Goal: Task Accomplishment & Management: Complete application form

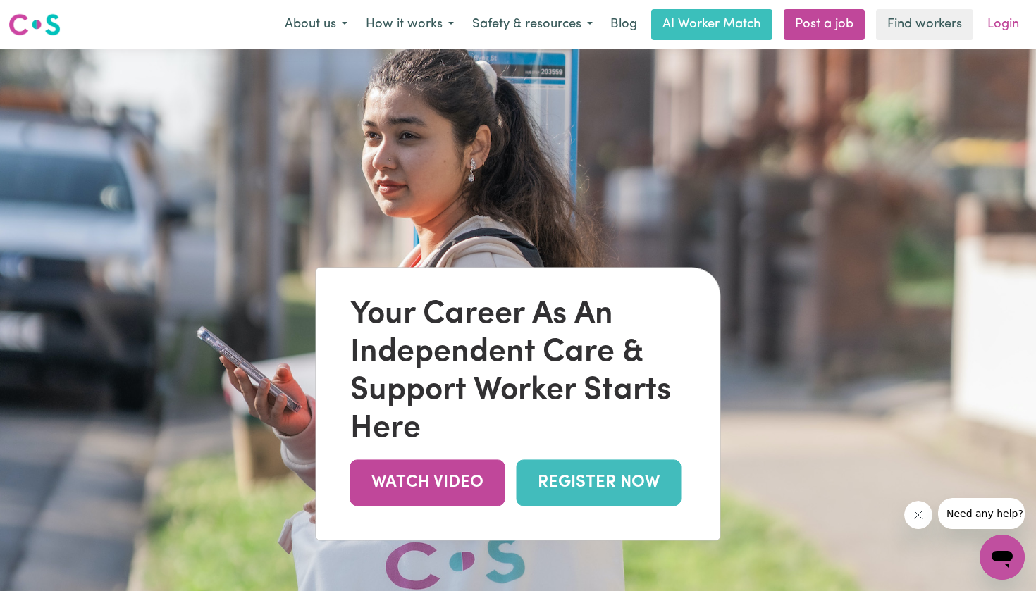
click at [1021, 37] on link "Login" at bounding box center [1002, 24] width 49 height 31
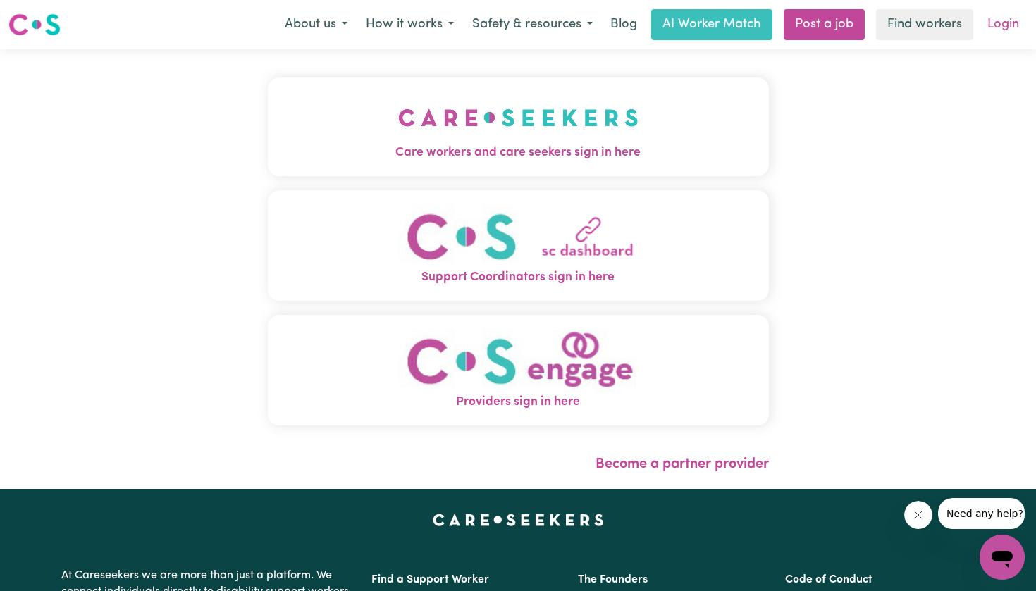
click at [1000, 38] on link "Login" at bounding box center [1002, 24] width 49 height 31
click at [682, 101] on button "Care workers and care seekers sign in here" at bounding box center [518, 126] width 501 height 99
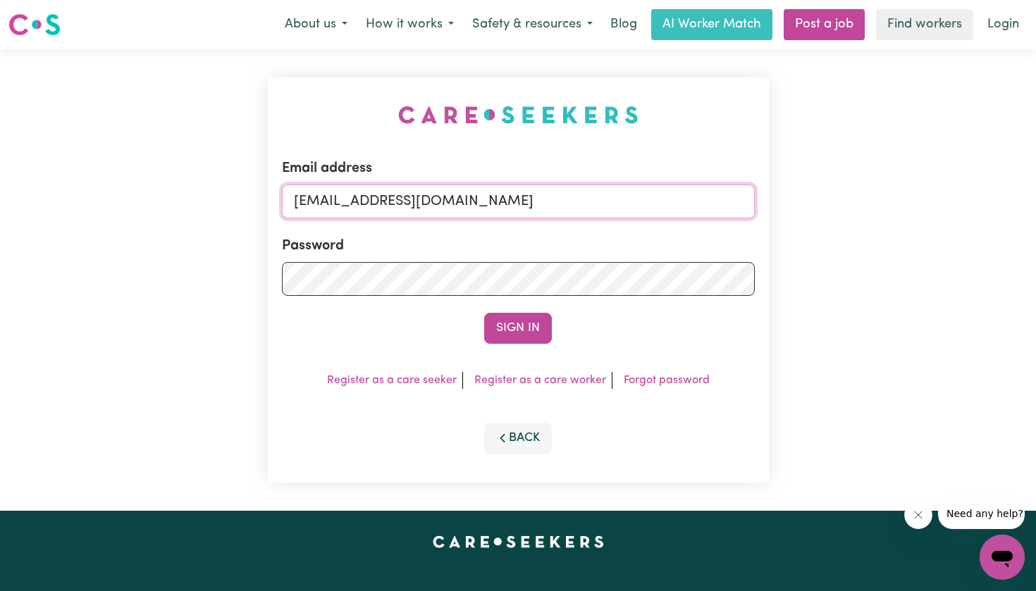
type input "[EMAIL_ADDRESS][DOMAIN_NAME]"
click at [518, 328] on button "Sign In" at bounding box center [518, 328] width 68 height 31
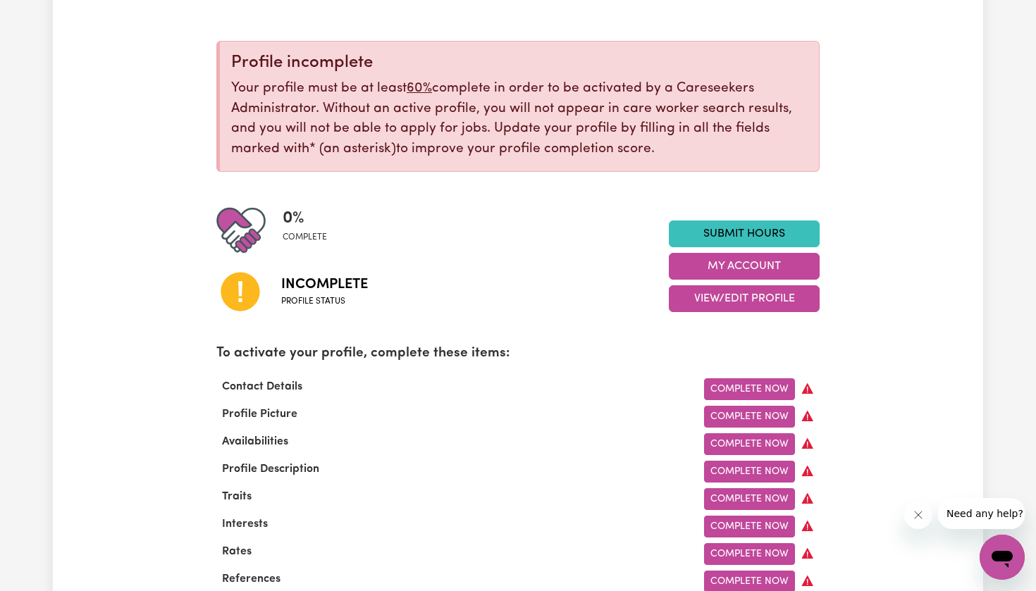
scroll to position [189, 0]
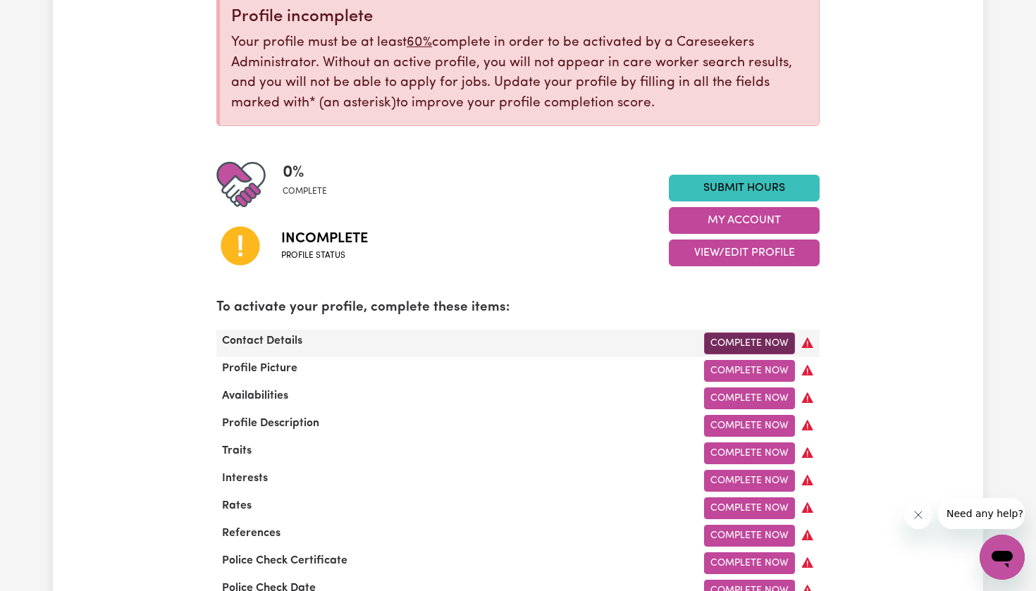
click at [743, 335] on link "Complete Now" at bounding box center [749, 343] width 91 height 22
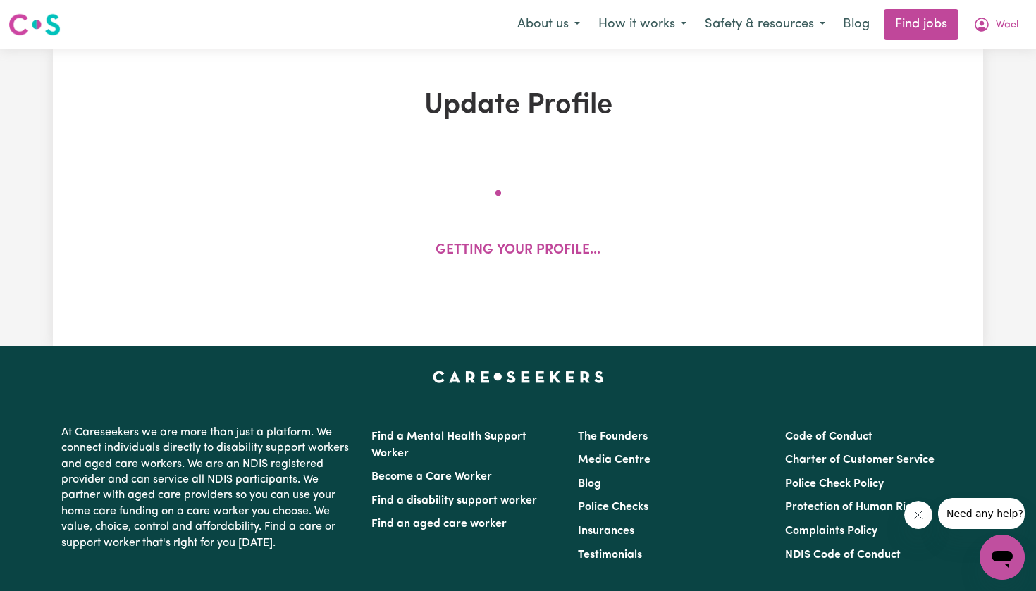
select select "Studying a healthcare related degree or qualification"
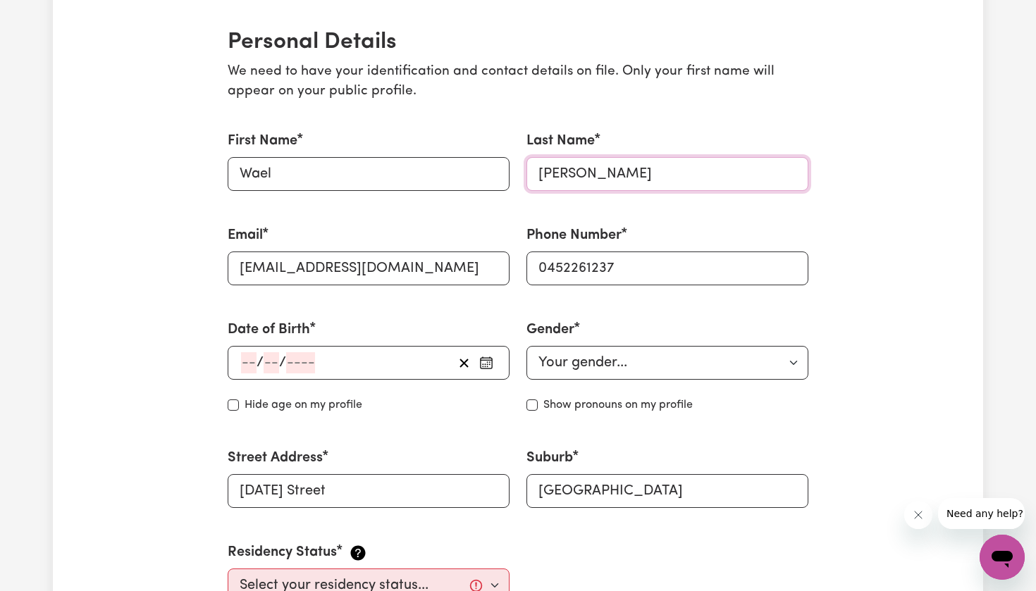
scroll to position [332, 0]
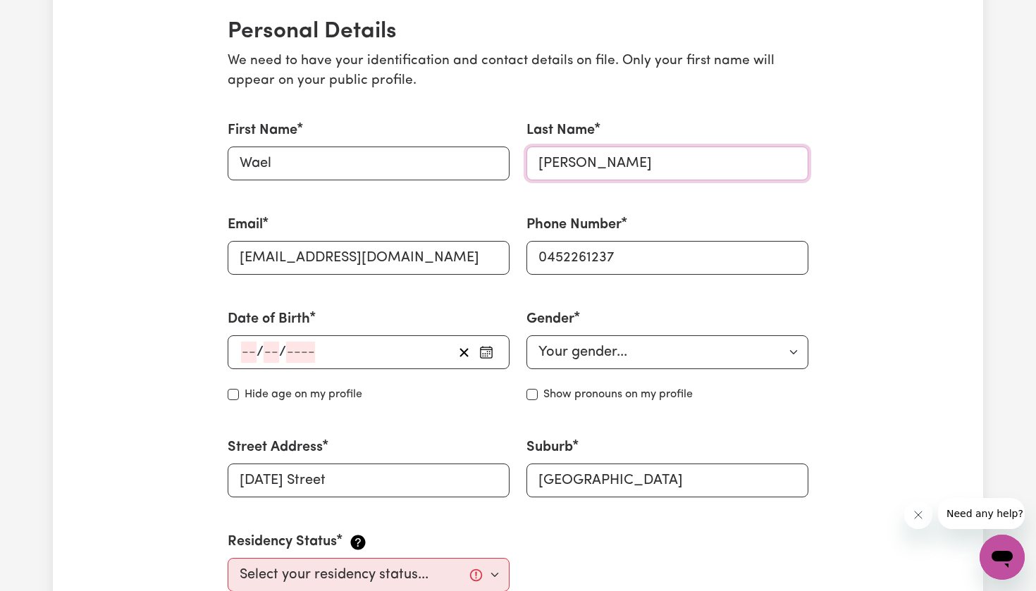
type input "[PERSON_NAME]"
select select "[DEMOGRAPHIC_DATA]"
click at [244, 342] on input "number" at bounding box center [248, 352] width 15 height 21
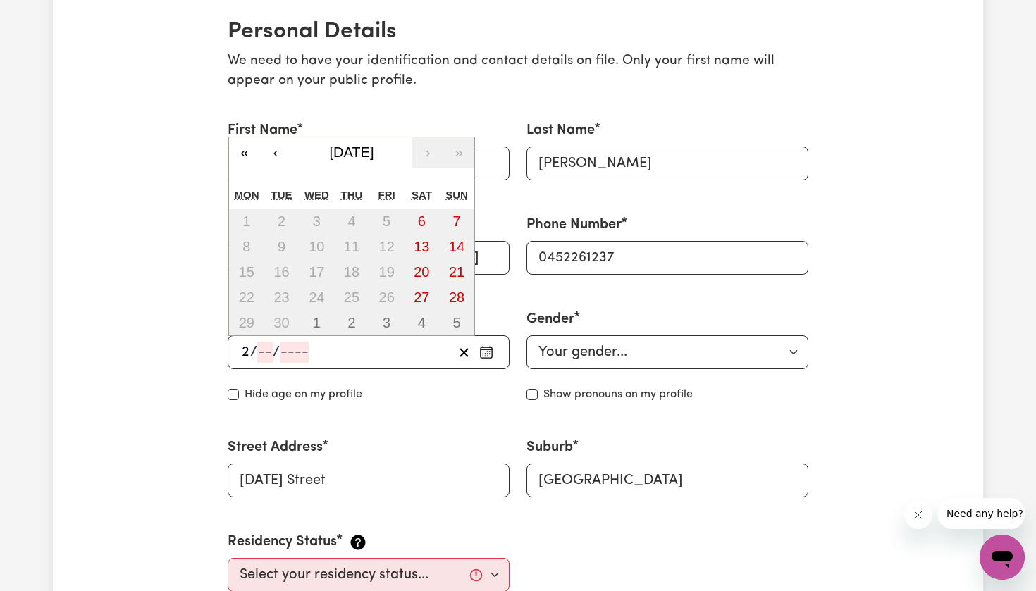
type input "22"
type input "10"
type input "200"
type input "[DATE]"
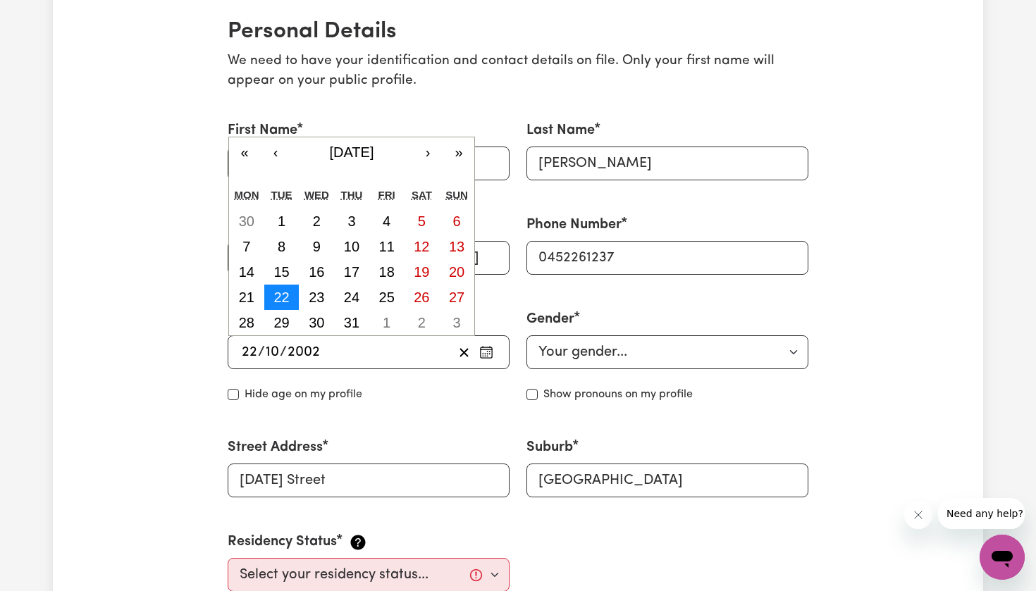
type input "2002"
click at [277, 292] on abbr "22" at bounding box center [280, 297] width 15 height 15
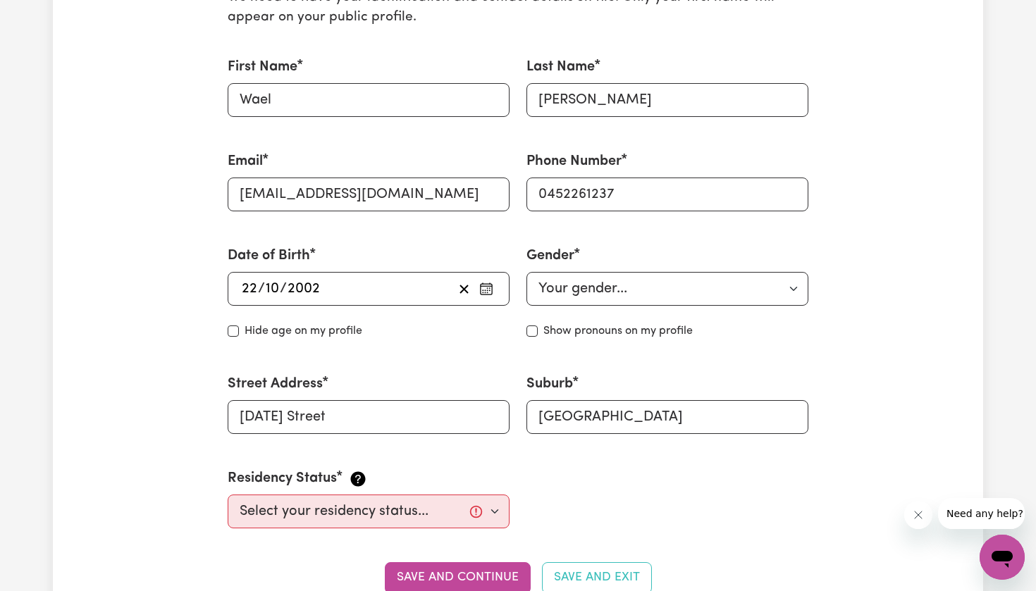
scroll to position [455, 0]
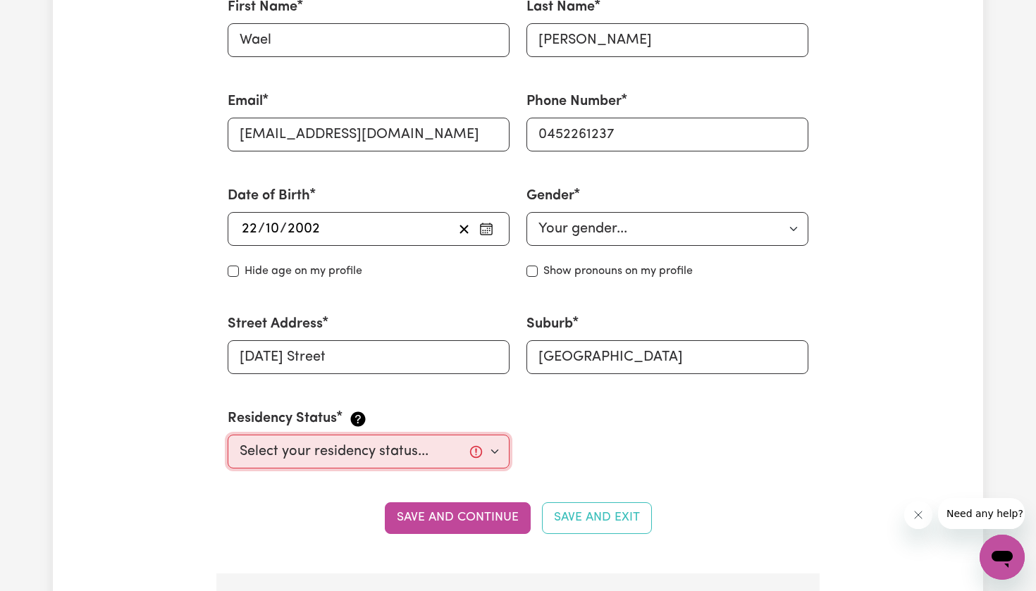
select select "[DEMOGRAPHIC_DATA] Citizen"
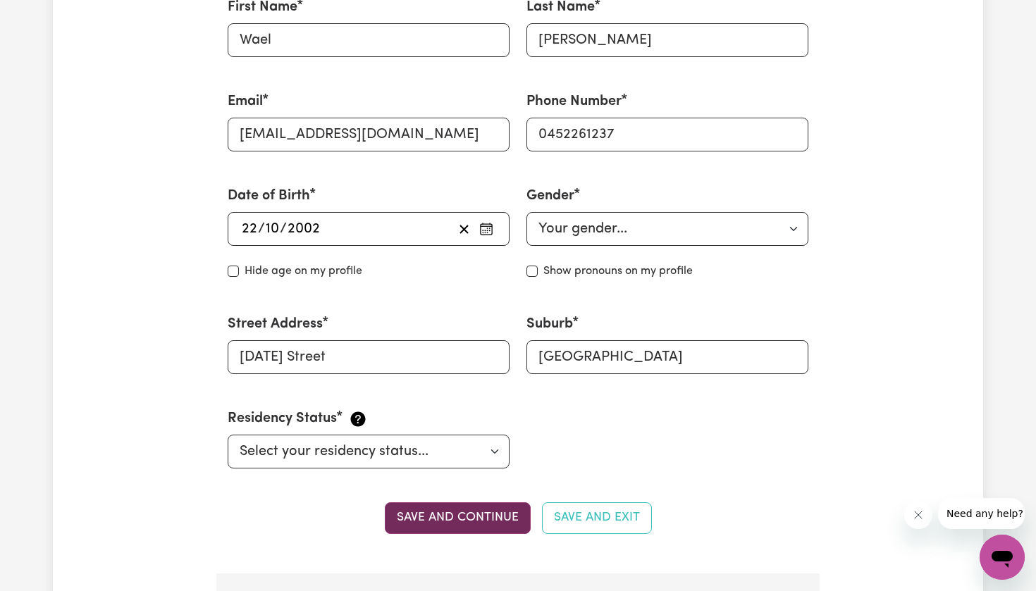
click at [468, 515] on button "Save and continue" at bounding box center [458, 517] width 146 height 31
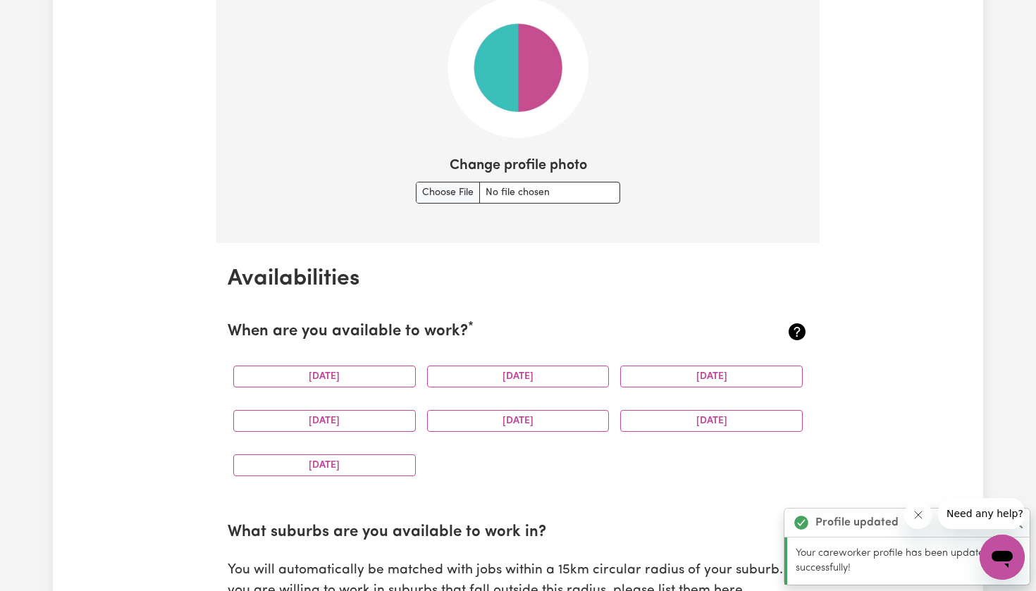
scroll to position [1097, 0]
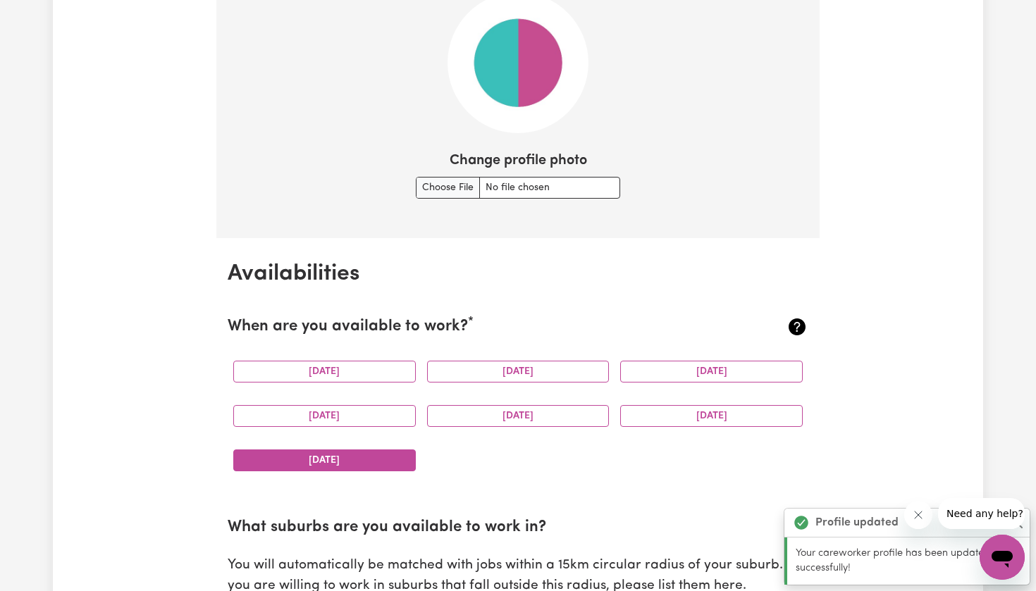
click at [373, 450] on button "[DATE]" at bounding box center [324, 460] width 182 height 22
click at [368, 410] on button "[DATE]" at bounding box center [324, 416] width 182 height 22
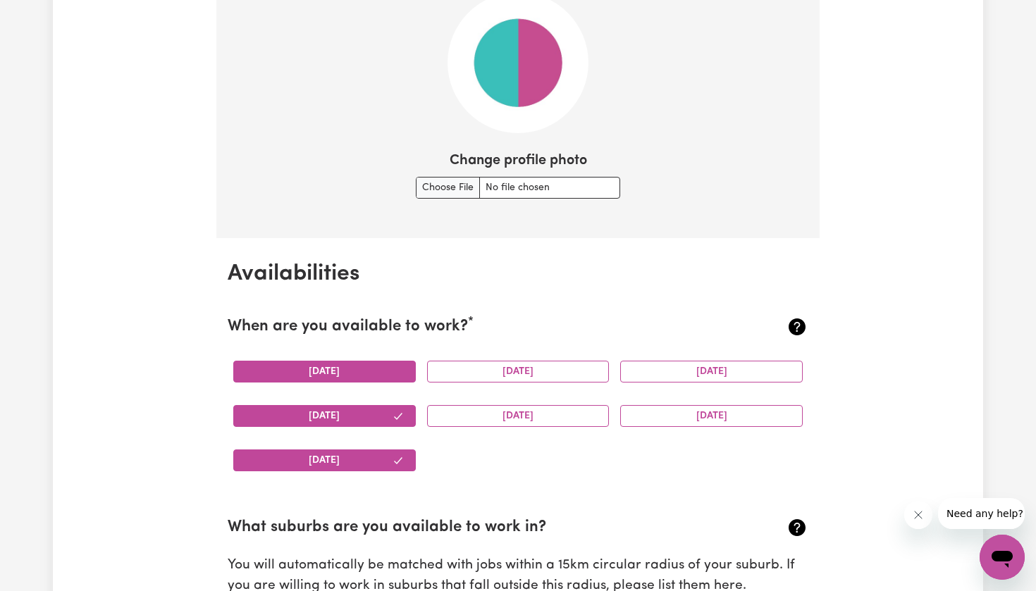
click at [372, 372] on button "[DATE]" at bounding box center [324, 372] width 182 height 22
click at [468, 376] on button "[DATE]" at bounding box center [518, 372] width 182 height 22
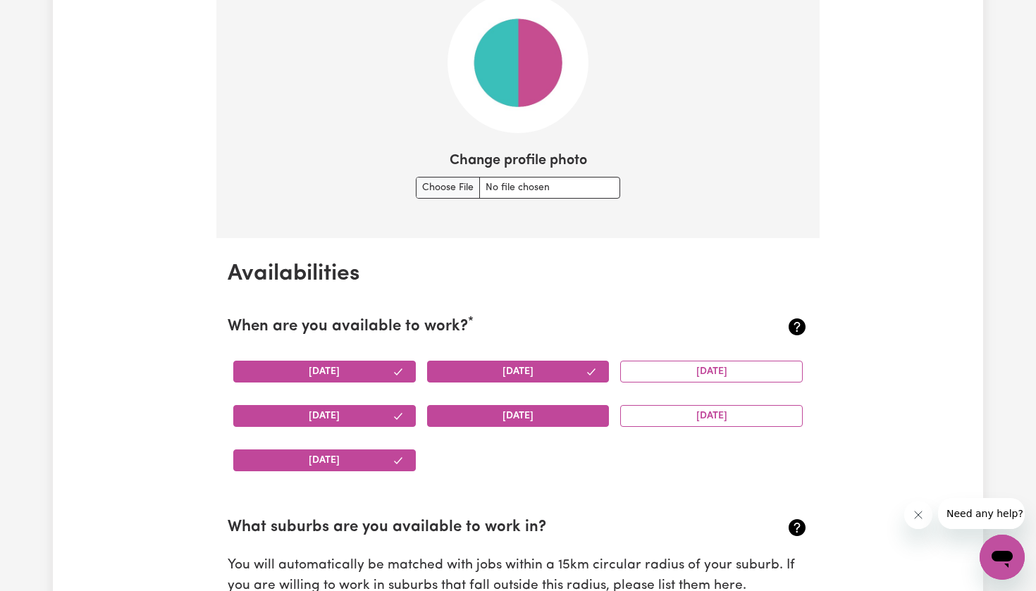
click at [478, 405] on button "[DATE]" at bounding box center [518, 416] width 182 height 22
click at [656, 411] on button "[DATE]" at bounding box center [711, 416] width 182 height 22
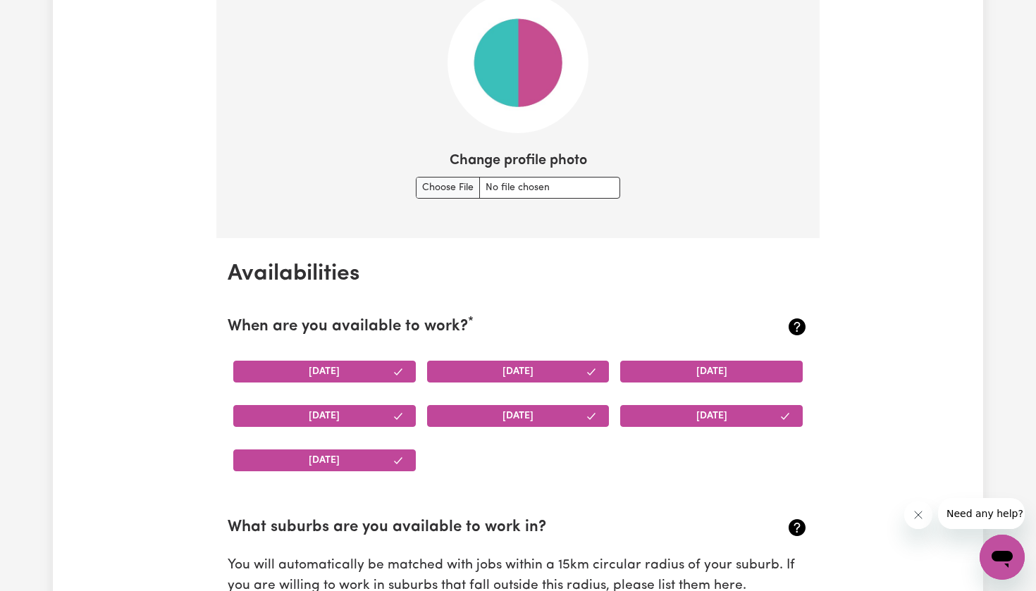
click at [659, 368] on button "[DATE]" at bounding box center [711, 372] width 182 height 22
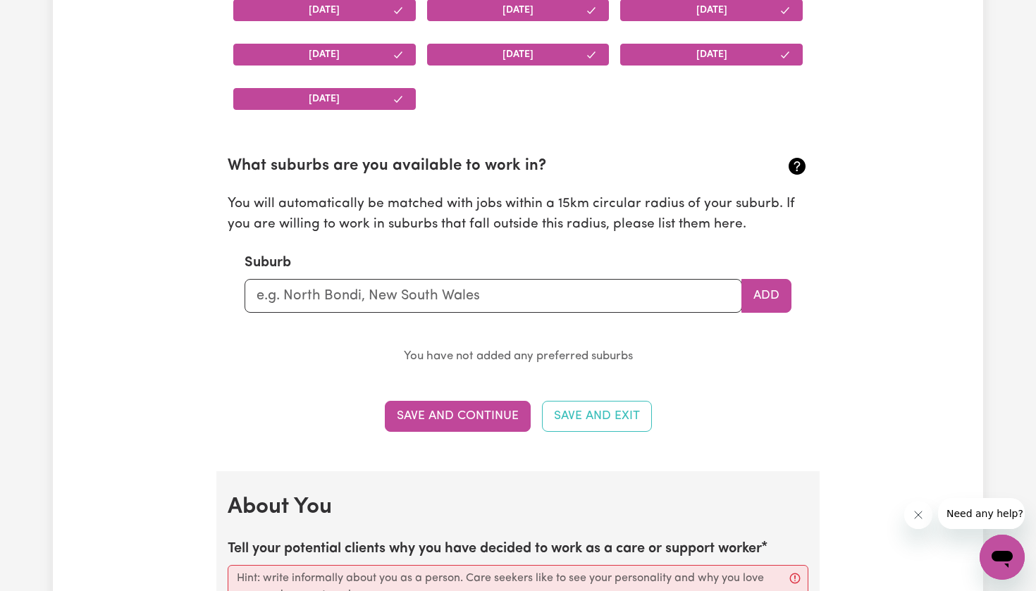
scroll to position [1462, 0]
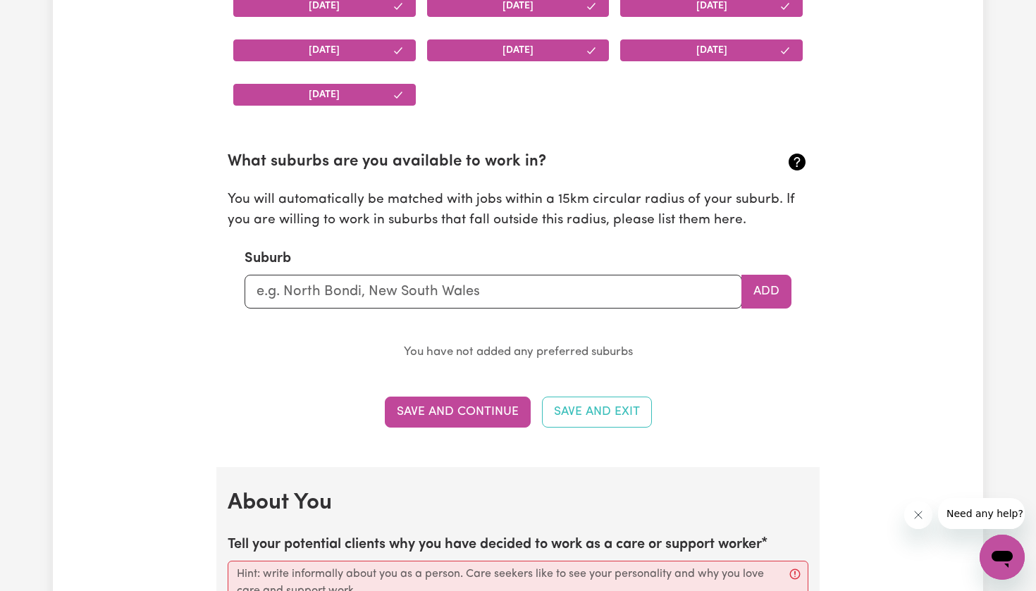
click at [554, 261] on div "Suburb Add" at bounding box center [517, 278] width 547 height 61
click at [553, 275] on input "text" at bounding box center [492, 292] width 497 height 34
type input "ade"
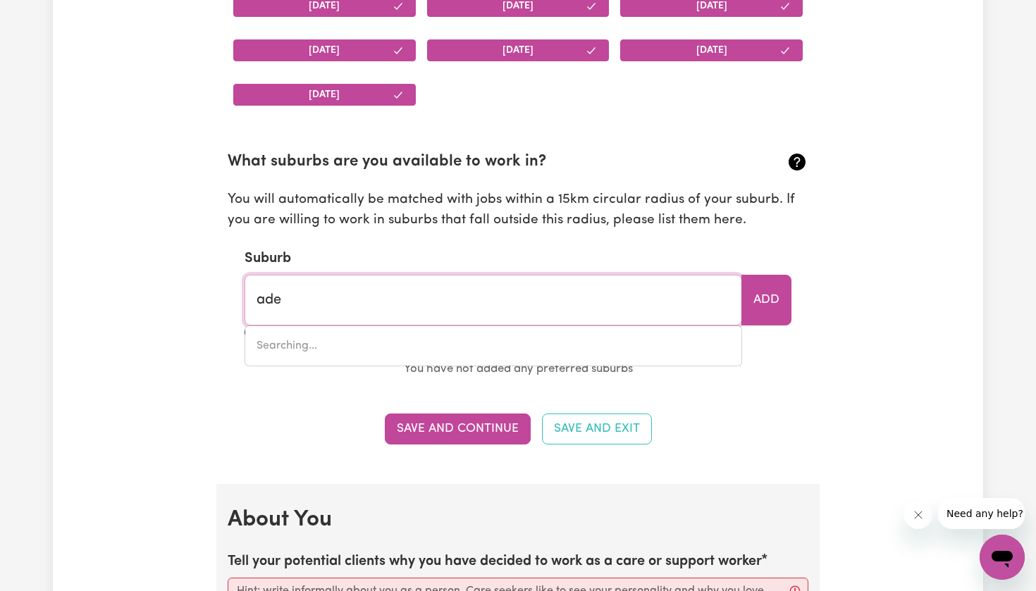
type input "adeLAIDE, [GEOGRAPHIC_DATA], 5000"
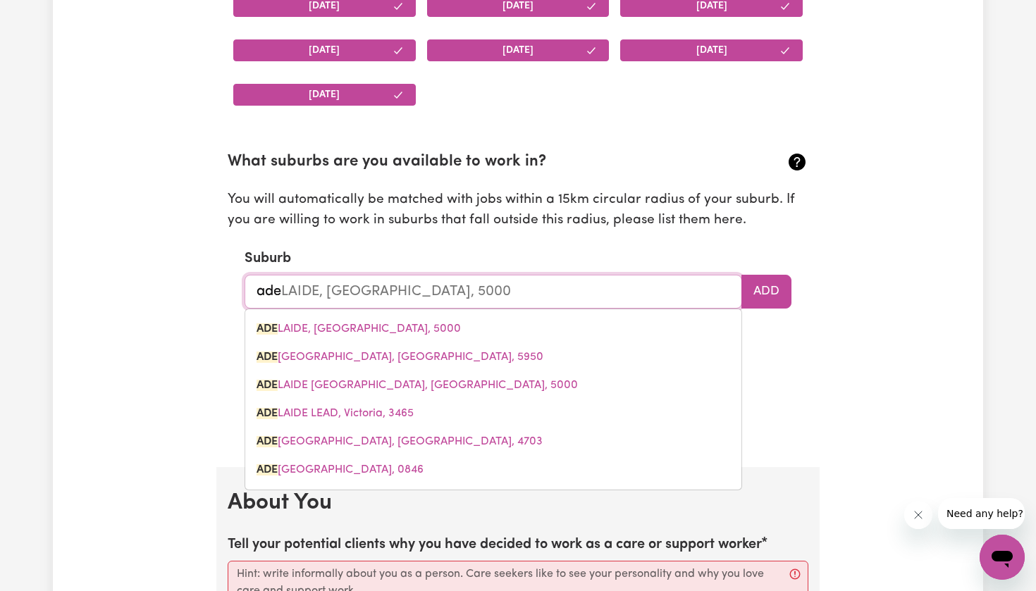
type input "ade"
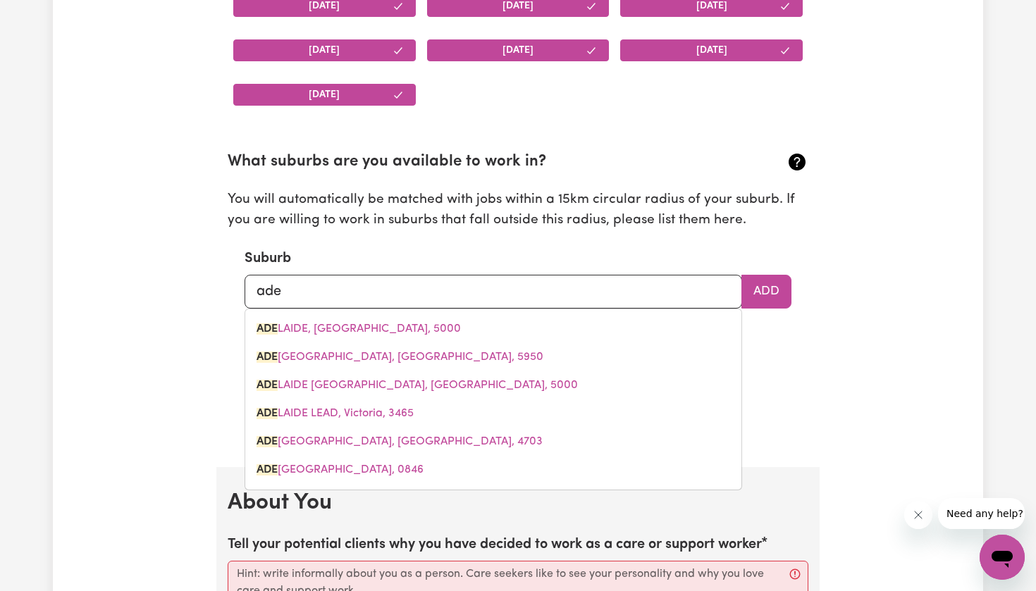
click at [805, 379] on section "Availabilities When are you available to work? * [DATE] [DATE] [DATE] [DATE] [D…" at bounding box center [517, 169] width 603 height 595
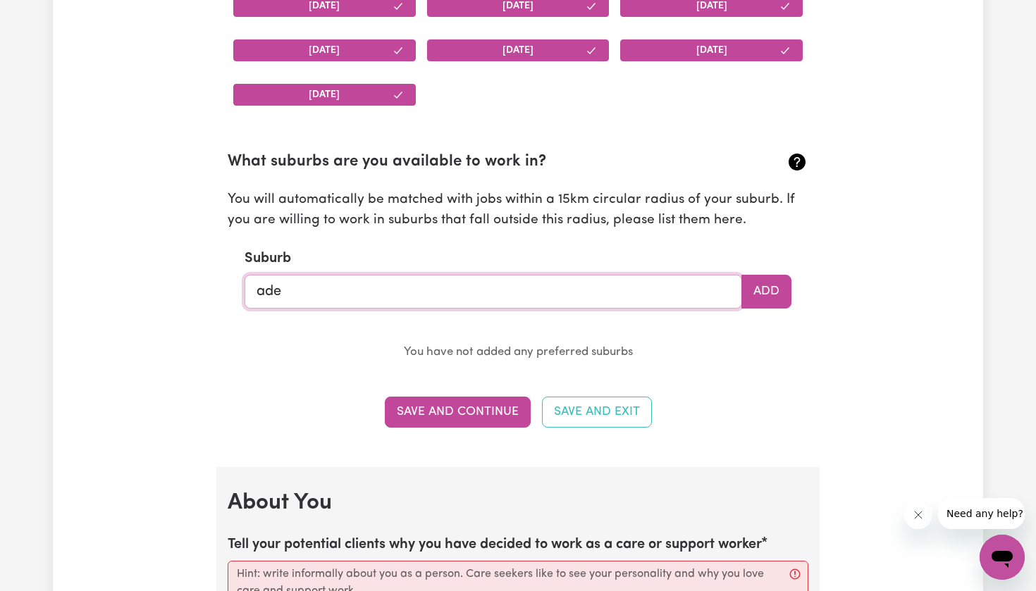
type input "adeLAIDE, [GEOGRAPHIC_DATA], 5000"
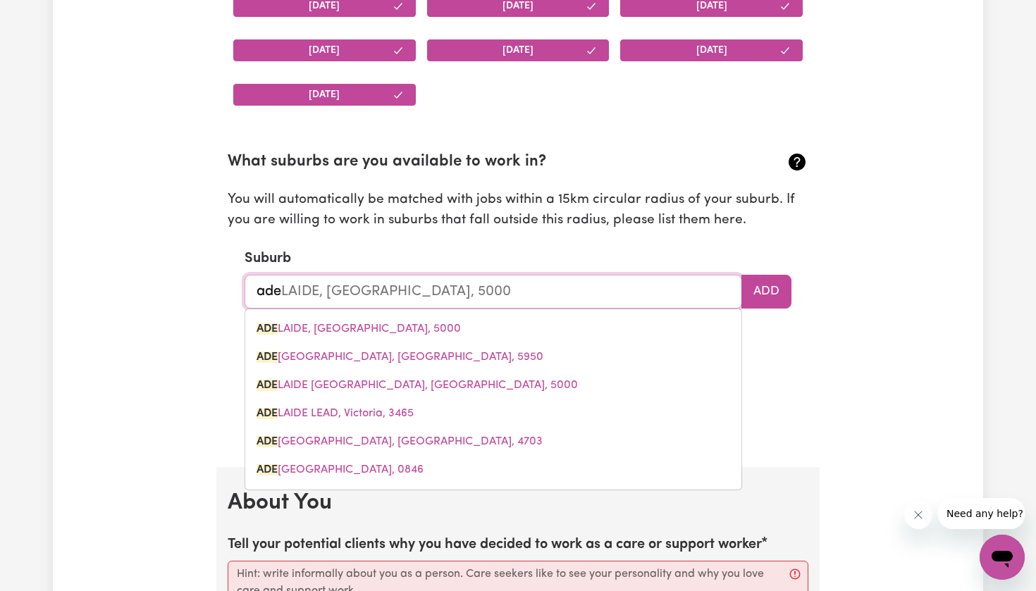
click at [523, 289] on input "ade" at bounding box center [492, 292] width 497 height 34
type input "ad"
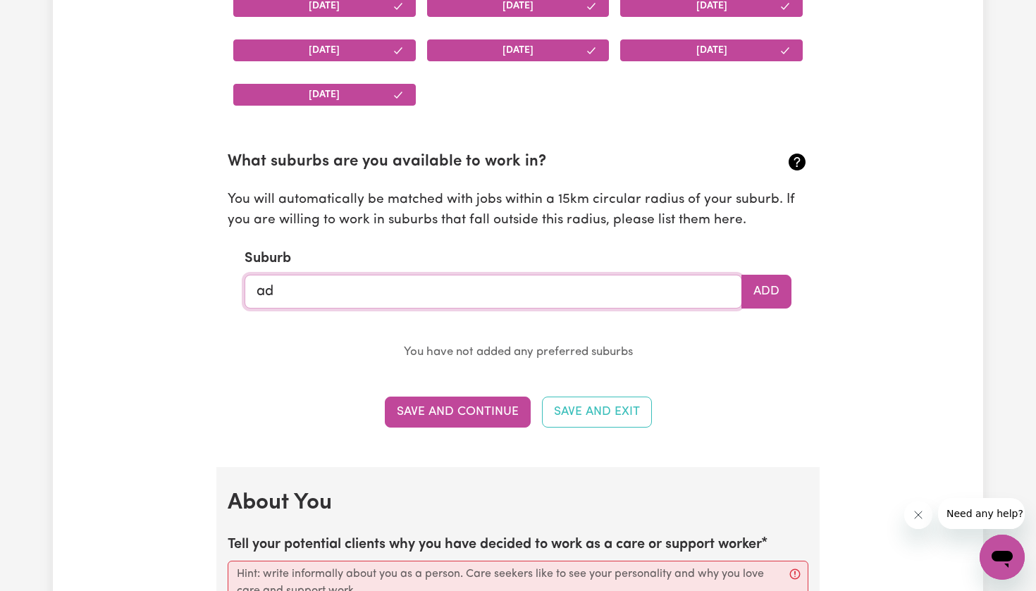
type input "a"
type input "wood"
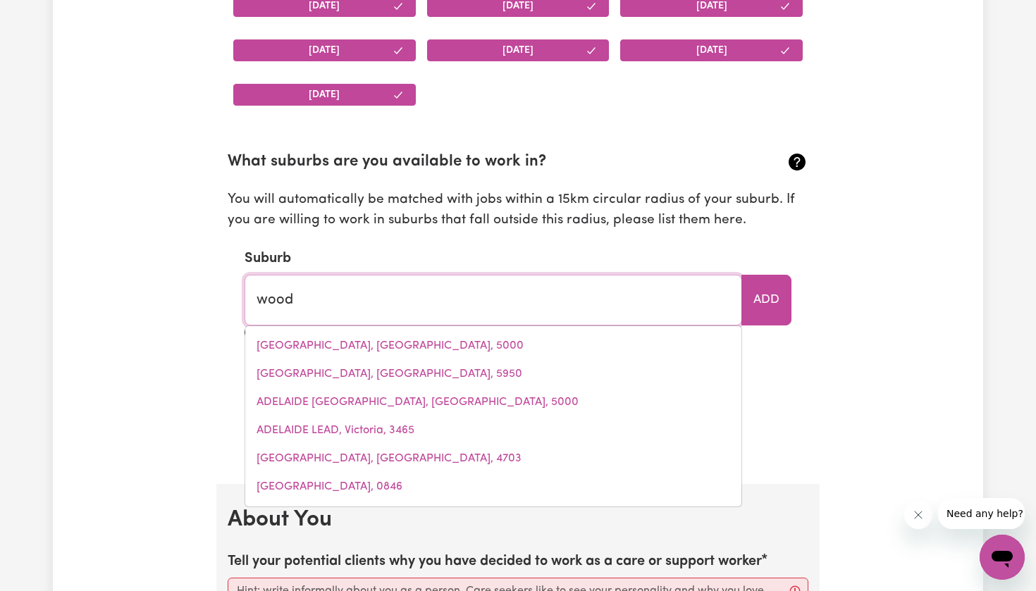
type input "wood [PERSON_NAME][GEOGRAPHIC_DATA], 3596"
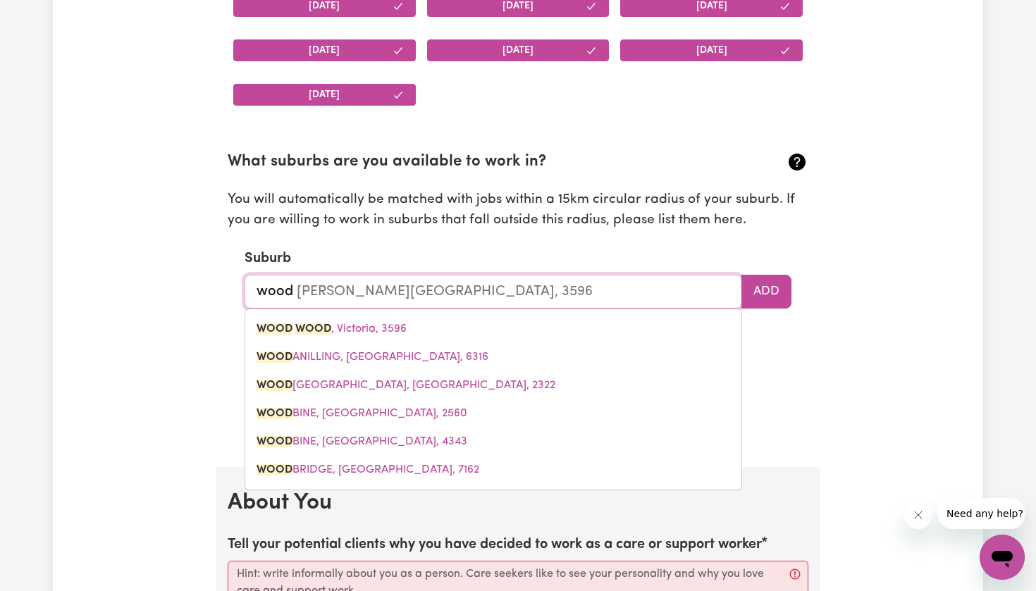
type input "woodv"
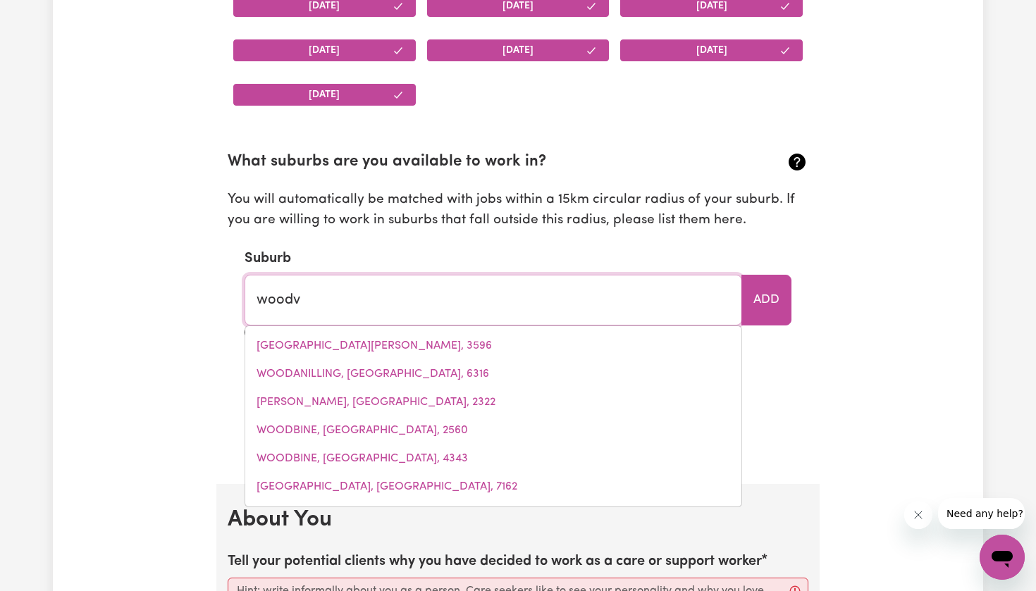
type input "woodvALE, [GEOGRAPHIC_DATA], 3556"
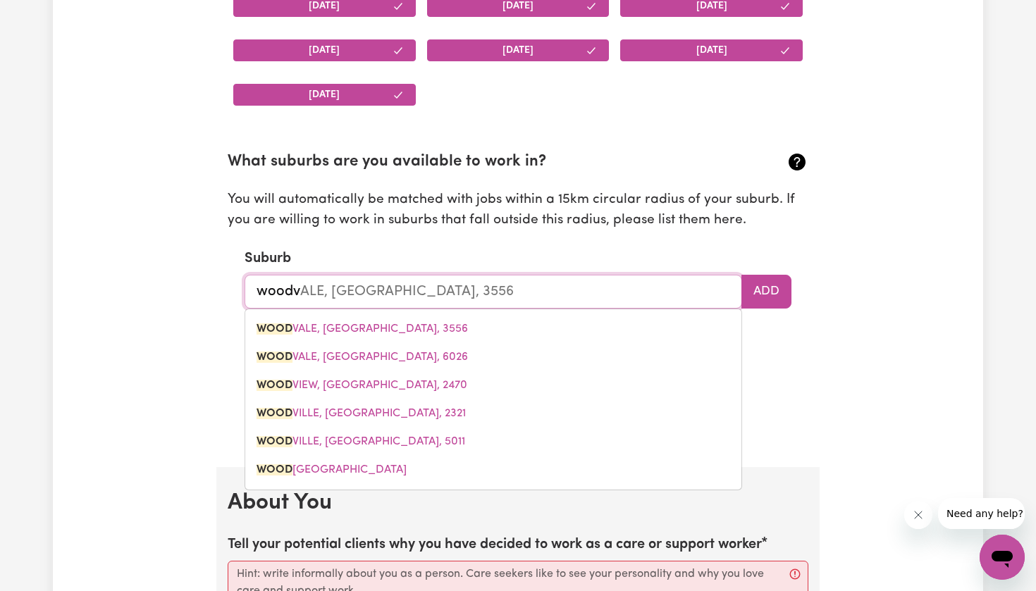
type input "wood"
type input "wood [PERSON_NAME][GEOGRAPHIC_DATA], 3596"
type input "woo"
type input "wooD [PERSON_NAME], 3596"
type input "wo"
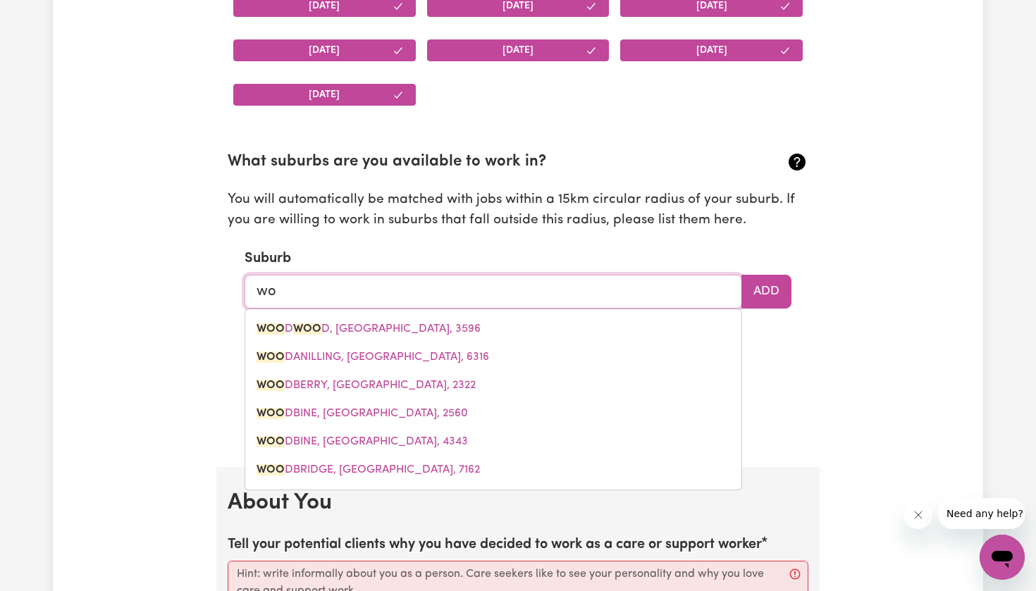
type input "w"
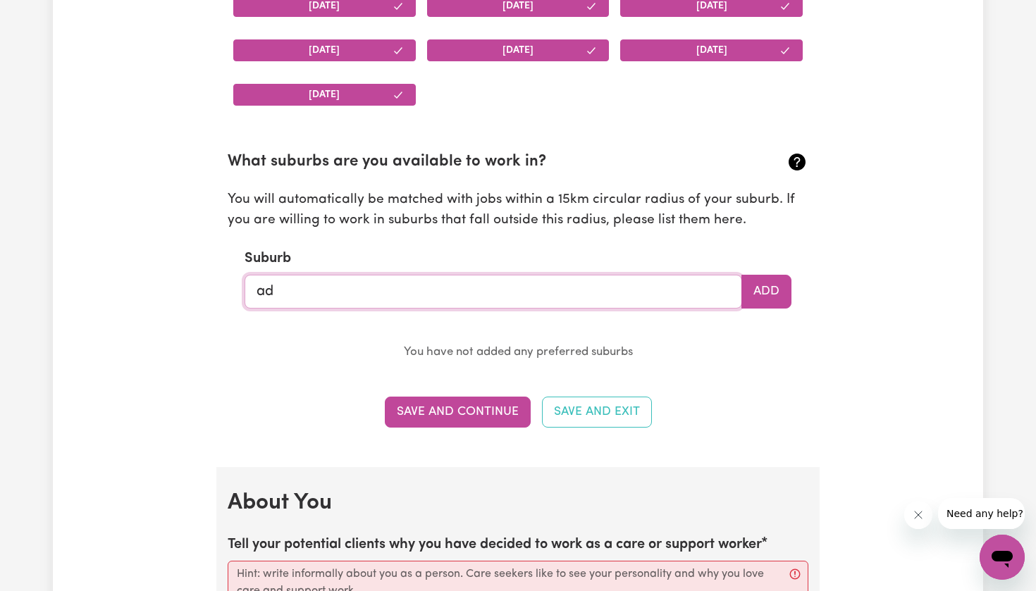
type input "ade"
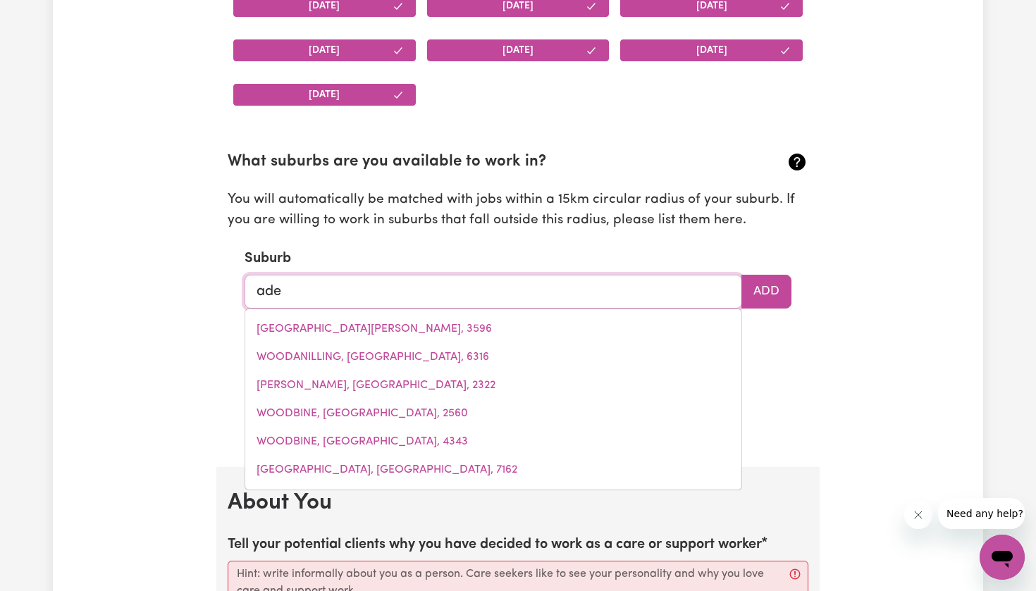
type input "adeLAIDE, [GEOGRAPHIC_DATA], 5000"
type input "adel"
type input "adelAIDE, [GEOGRAPHIC_DATA], 5000"
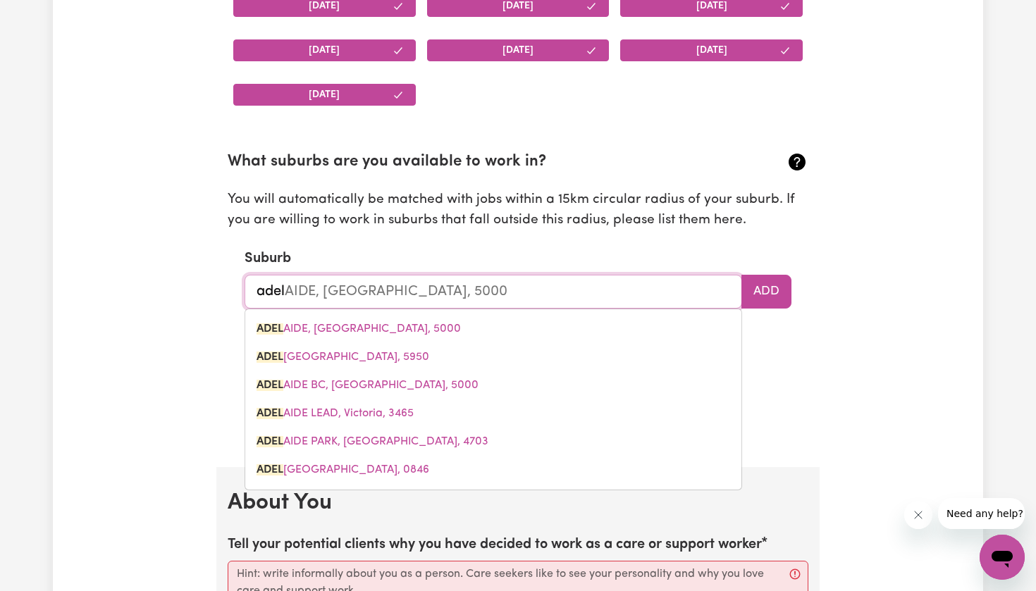
type input "[PERSON_NAME]"
type input "adelaIDE, [GEOGRAPHIC_DATA], 5000"
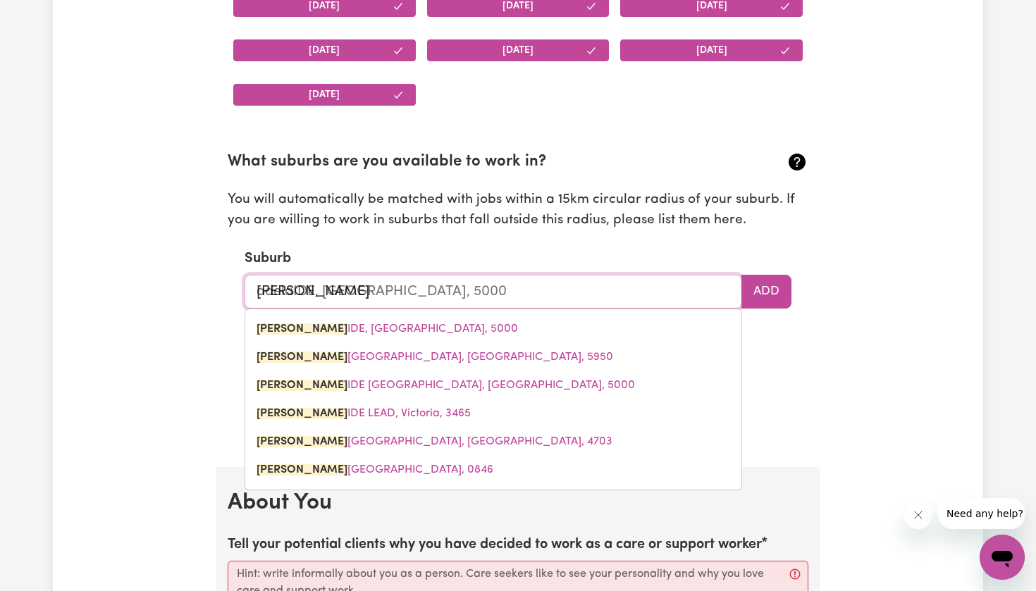
type input "adelai"
type input "adelaiDE, [GEOGRAPHIC_DATA], 5000"
type input "adelaid"
type input "adelaidE, [GEOGRAPHIC_DATA], 5000"
type input "[GEOGRAPHIC_DATA]"
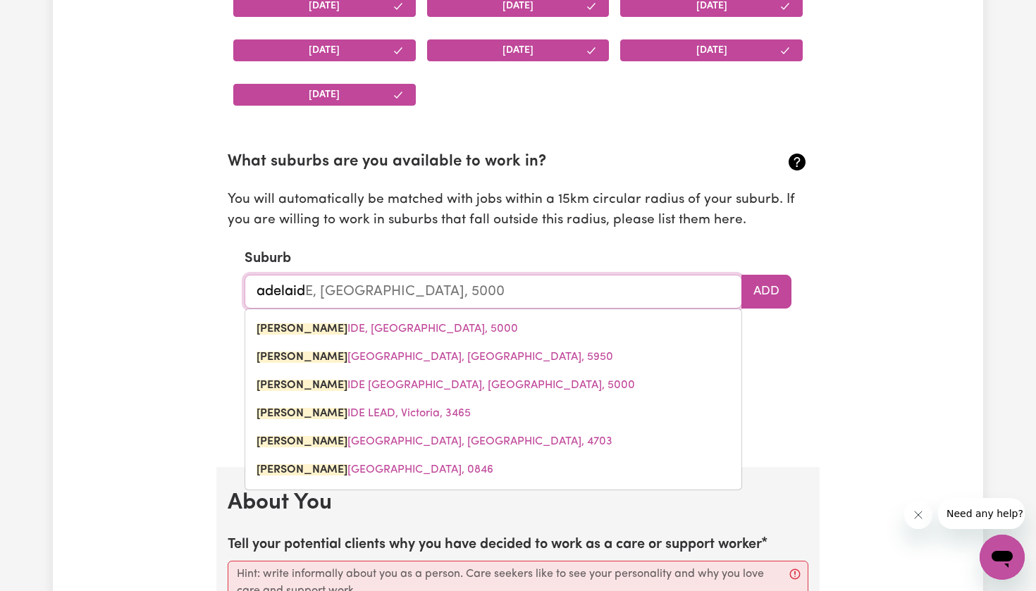
type input "[GEOGRAPHIC_DATA], [GEOGRAPHIC_DATA], 5000"
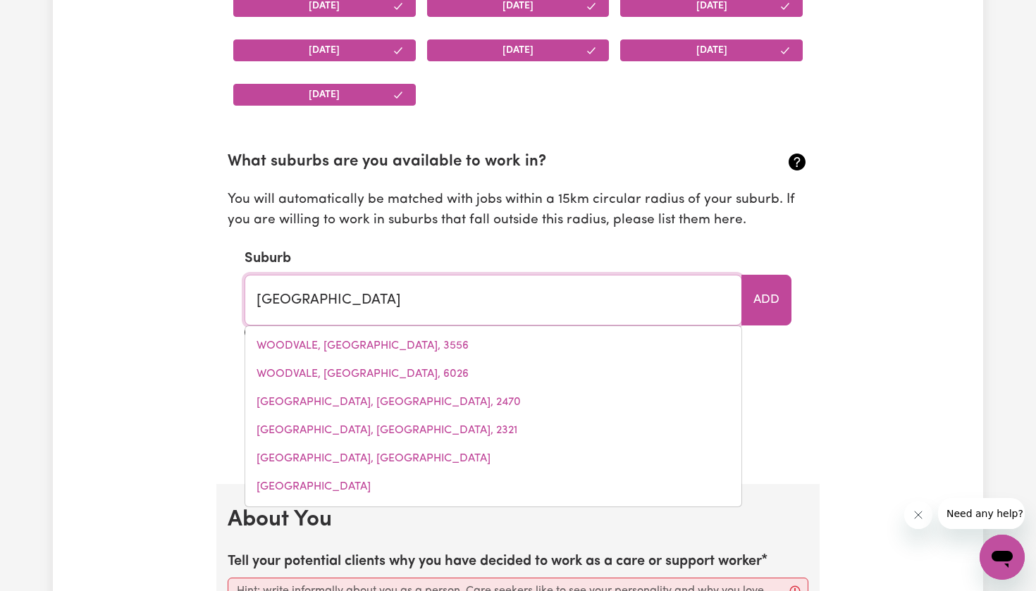
type input "[GEOGRAPHIC_DATA], [GEOGRAPHIC_DATA], 5000"
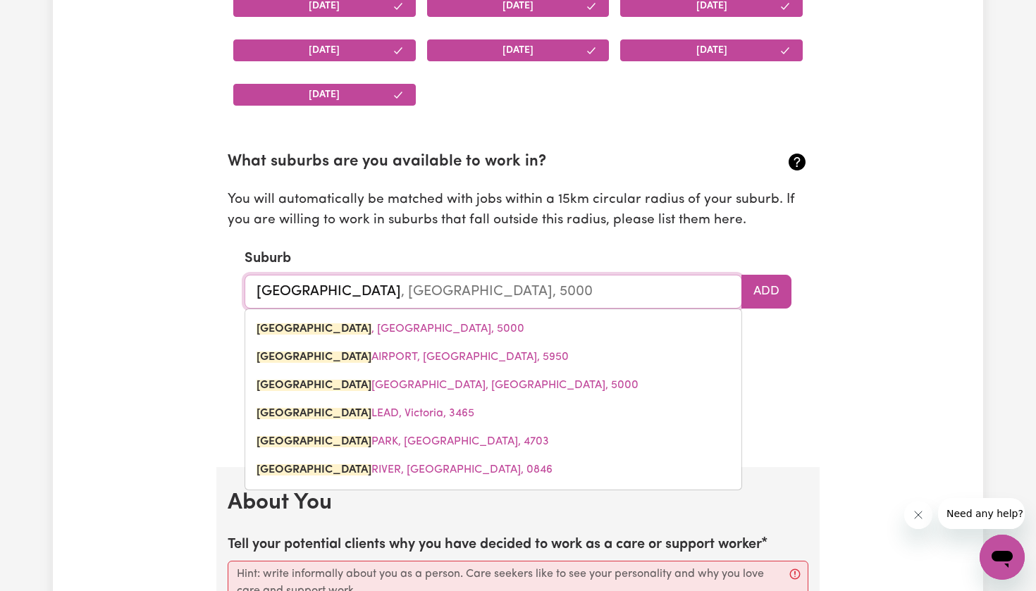
type input "[GEOGRAPHIC_DATA]"
type input "[GEOGRAPHIC_DATA], [GEOGRAPHIC_DATA], 5000"
click at [425, 323] on span "[GEOGRAPHIC_DATA] , [GEOGRAPHIC_DATA], 5000" at bounding box center [390, 328] width 268 height 11
type input "[GEOGRAPHIC_DATA], [GEOGRAPHIC_DATA], 5000"
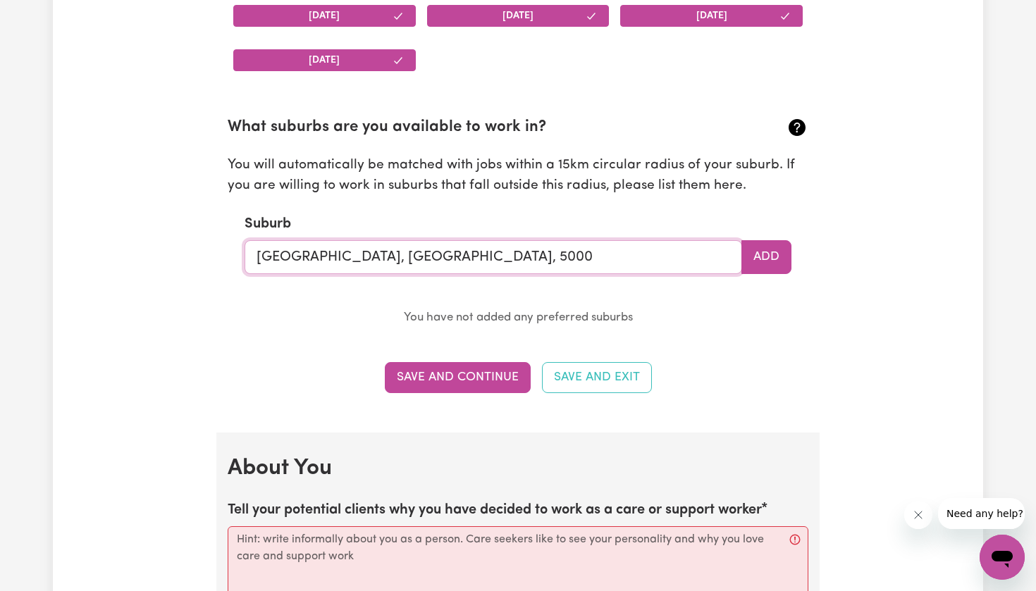
scroll to position [1498, 0]
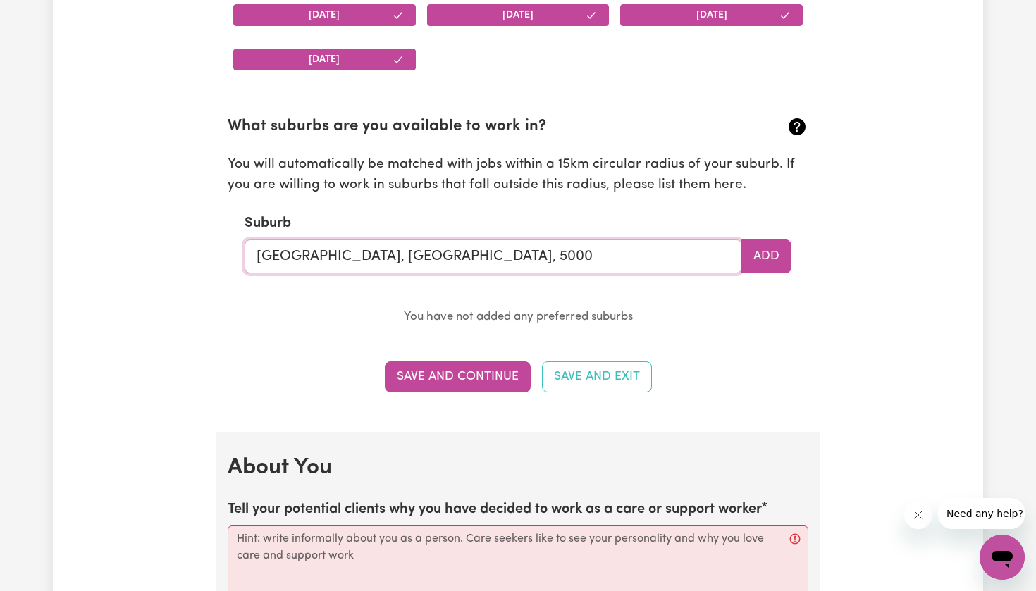
type input "[GEOGRAPHIC_DATA], [GEOGRAPHIC_DATA], 500"
type input "[GEOGRAPHIC_DATA], [GEOGRAPHIC_DATA], 5000"
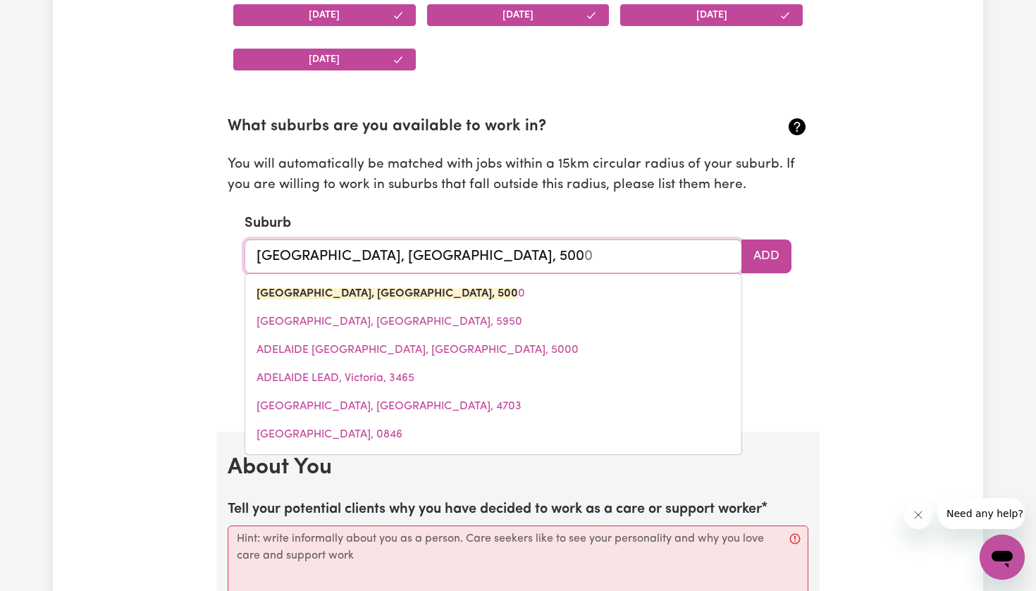
type input "[GEOGRAPHIC_DATA], [GEOGRAPHIC_DATA], 50"
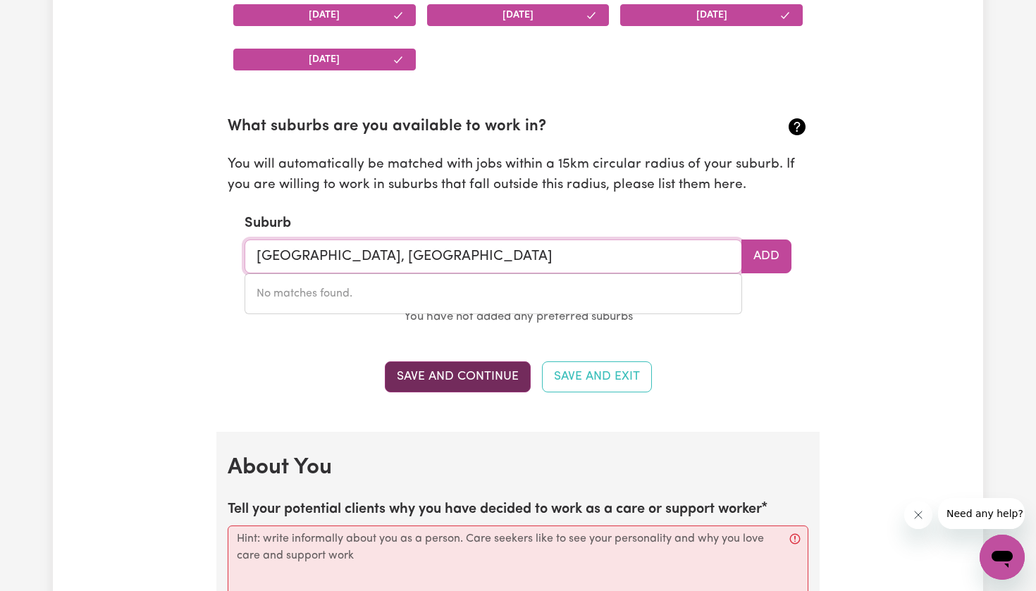
type input "[GEOGRAPHIC_DATA], [GEOGRAPHIC_DATA]"
click at [478, 367] on button "Save and Continue" at bounding box center [458, 376] width 146 height 31
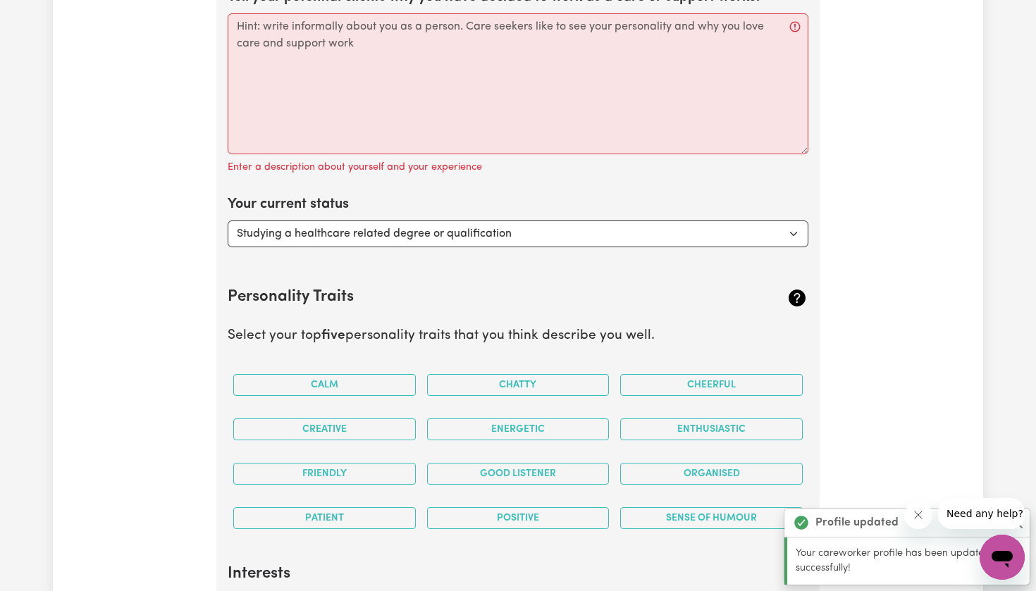
scroll to position [2018, 0]
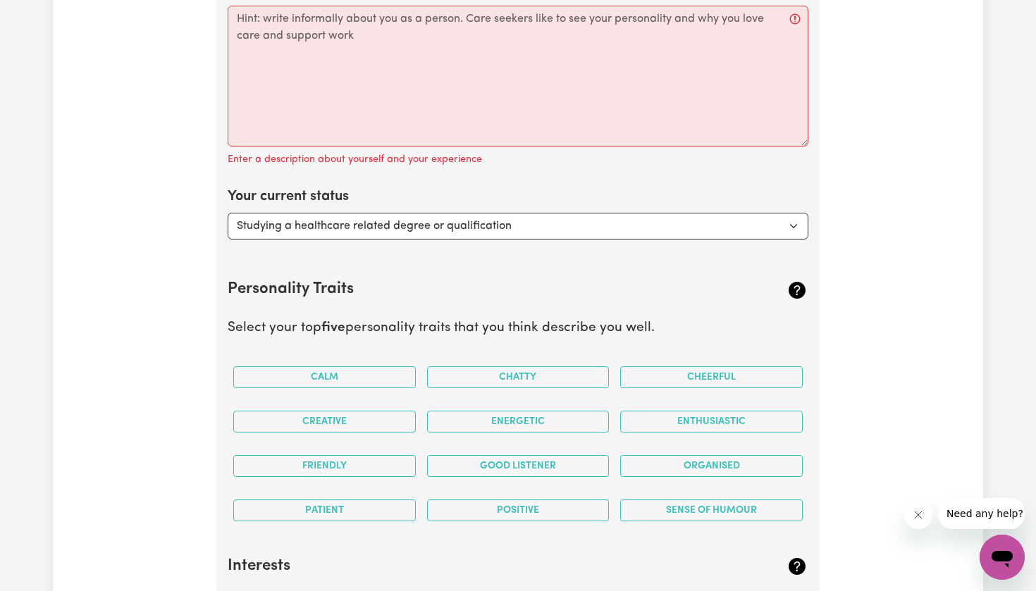
click at [480, 195] on div "Your current status Select... Studying a healthcare related degree or qualifica…" at bounding box center [518, 213] width 580 height 54
select select "Looking for work - I just graduated"
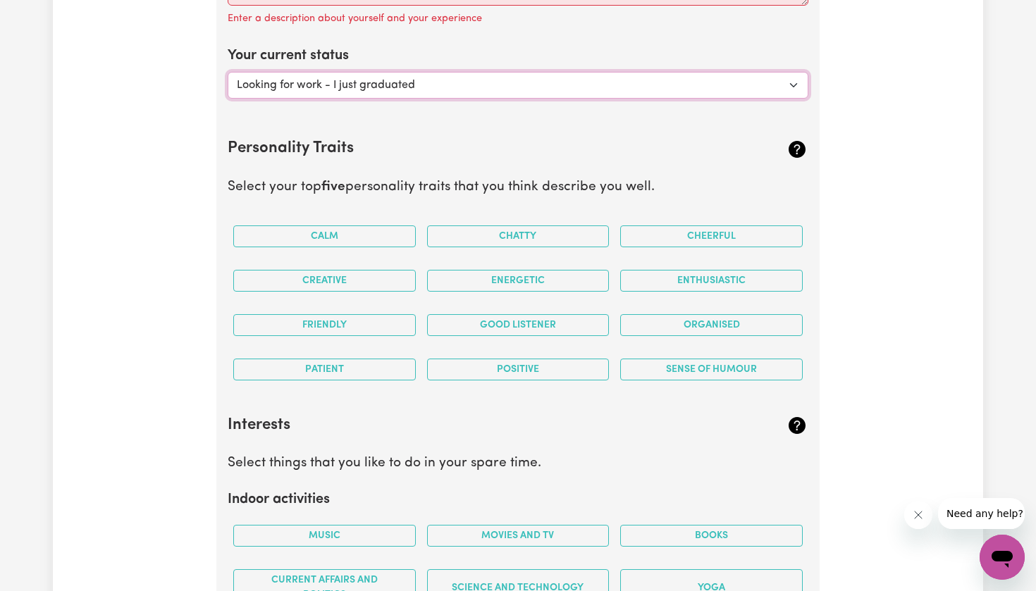
scroll to position [2158, 0]
click at [685, 316] on button "Organised" at bounding box center [711, 325] width 182 height 22
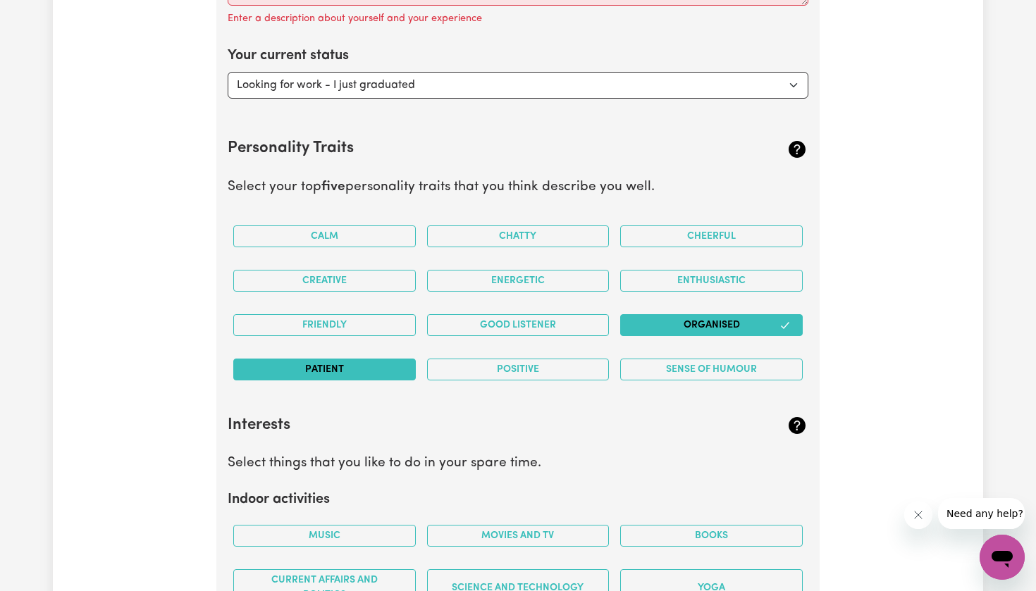
click at [402, 366] on button "Patient" at bounding box center [324, 370] width 182 height 22
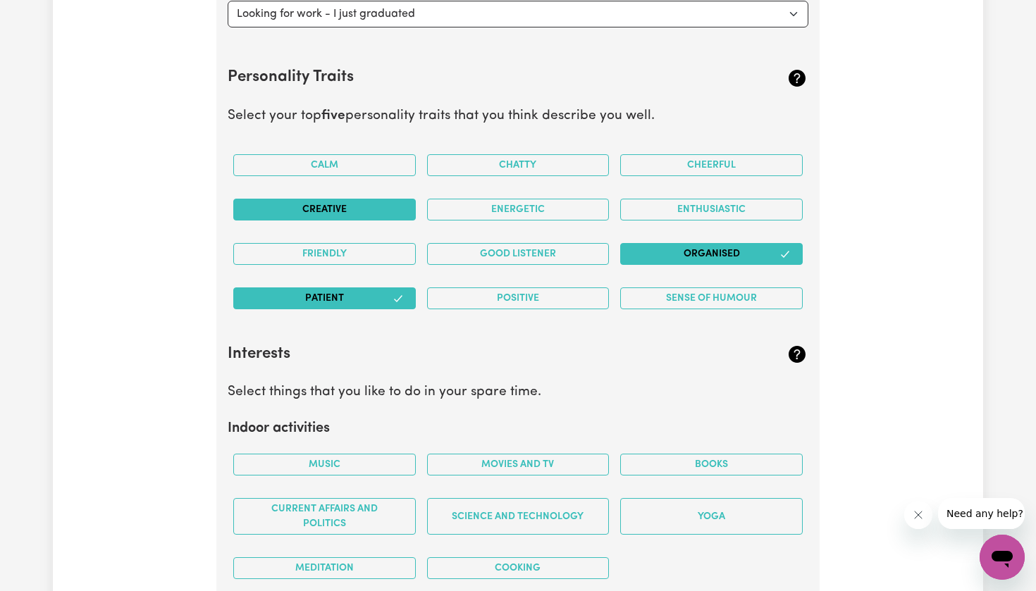
scroll to position [2227, 0]
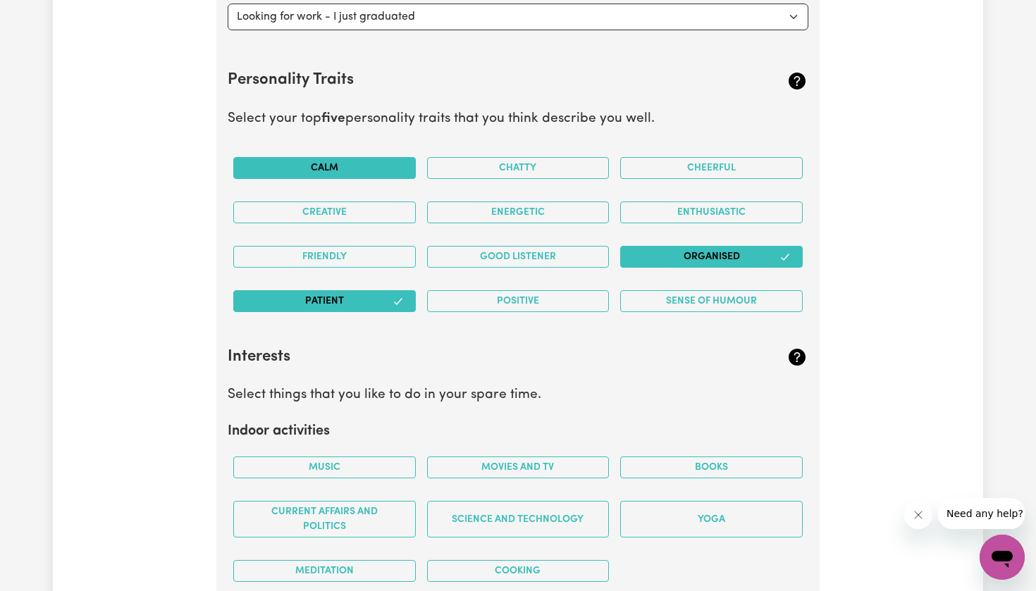
click at [392, 161] on button "Calm" at bounding box center [324, 168] width 182 height 22
click at [483, 250] on button "Good Listener" at bounding box center [518, 257] width 182 height 22
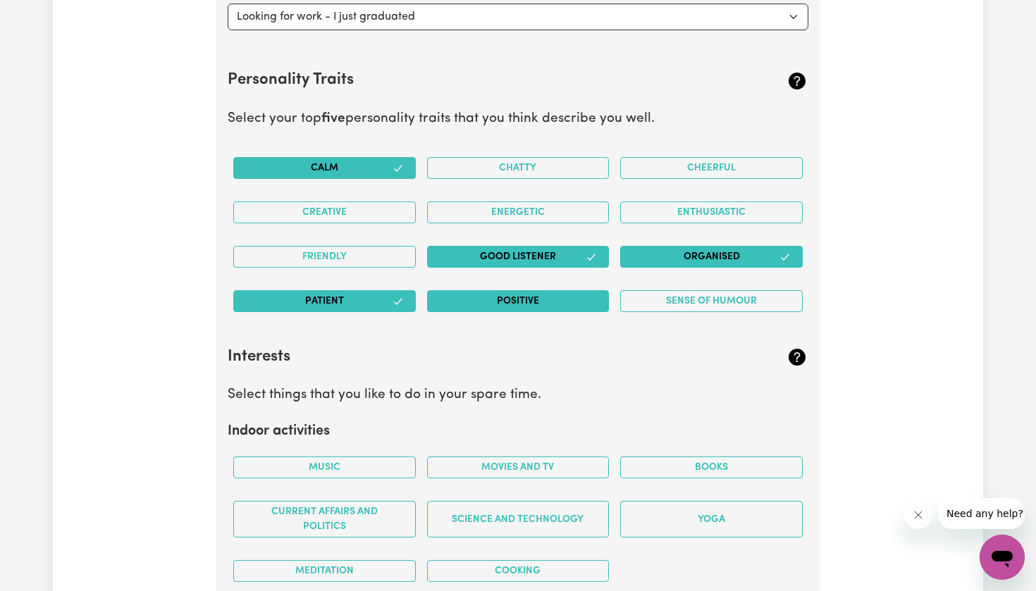
click at [515, 304] on button "Positive" at bounding box center [518, 301] width 182 height 22
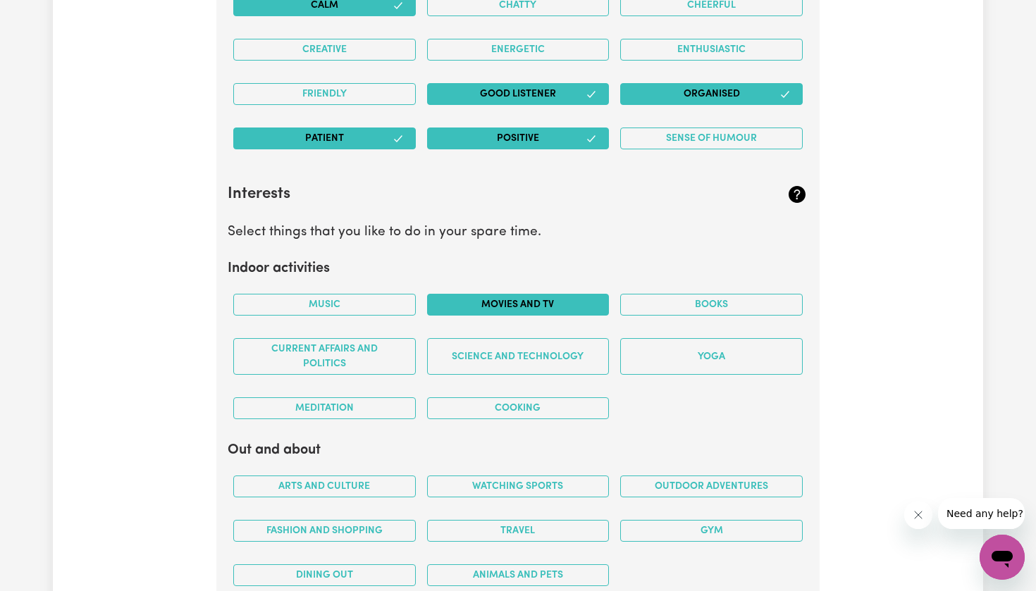
scroll to position [2391, 0]
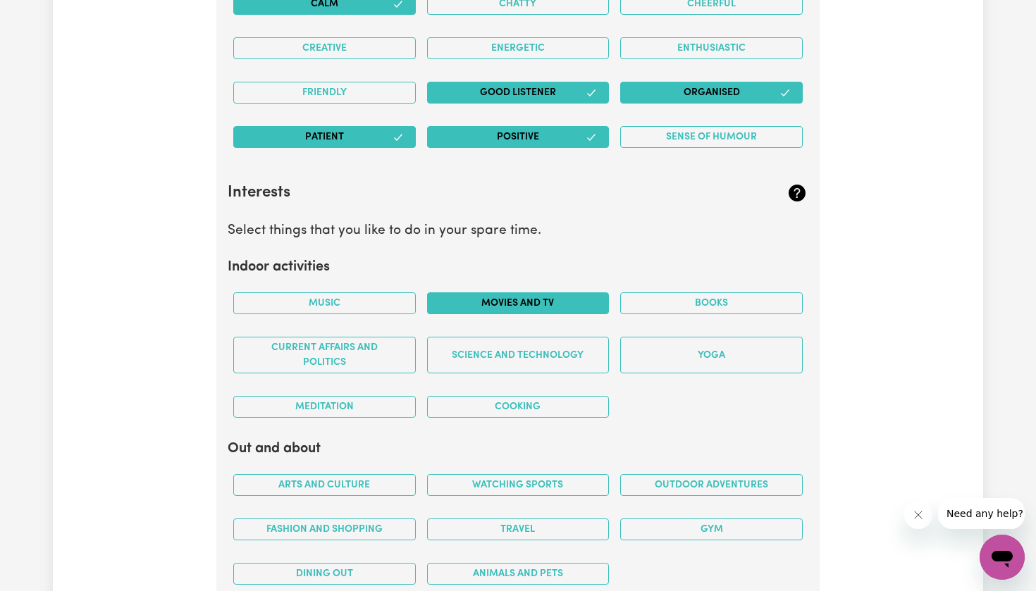
click at [543, 304] on button "Movies and TV" at bounding box center [518, 303] width 182 height 22
click at [393, 297] on button "Music" at bounding box center [324, 303] width 182 height 22
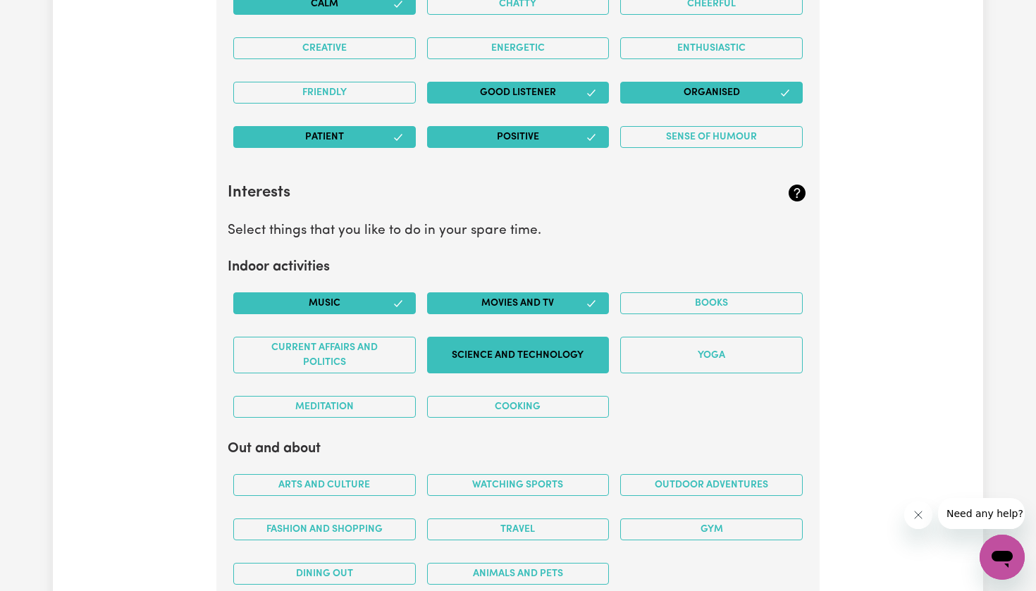
click at [487, 355] on button "Science and Technology" at bounding box center [518, 355] width 182 height 37
click at [576, 398] on button "Cooking" at bounding box center [518, 407] width 182 height 22
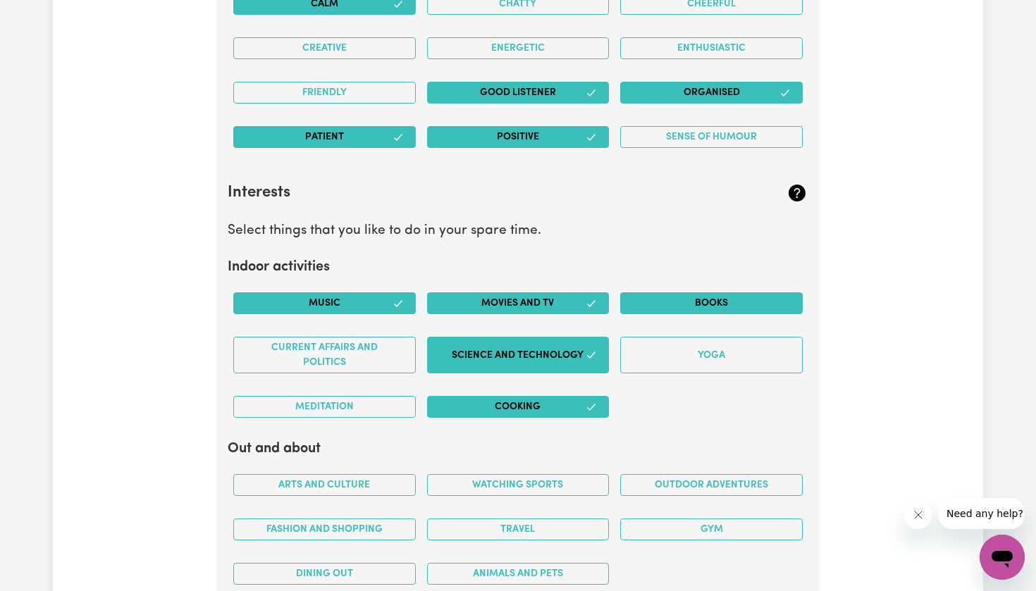
click at [678, 299] on button "Books" at bounding box center [711, 303] width 182 height 22
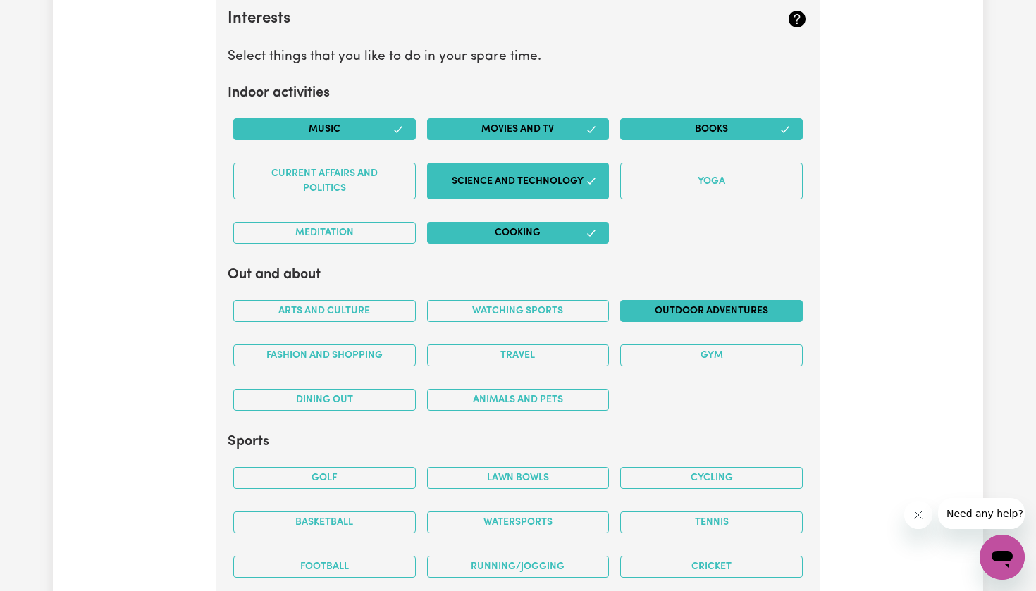
scroll to position [2566, 0]
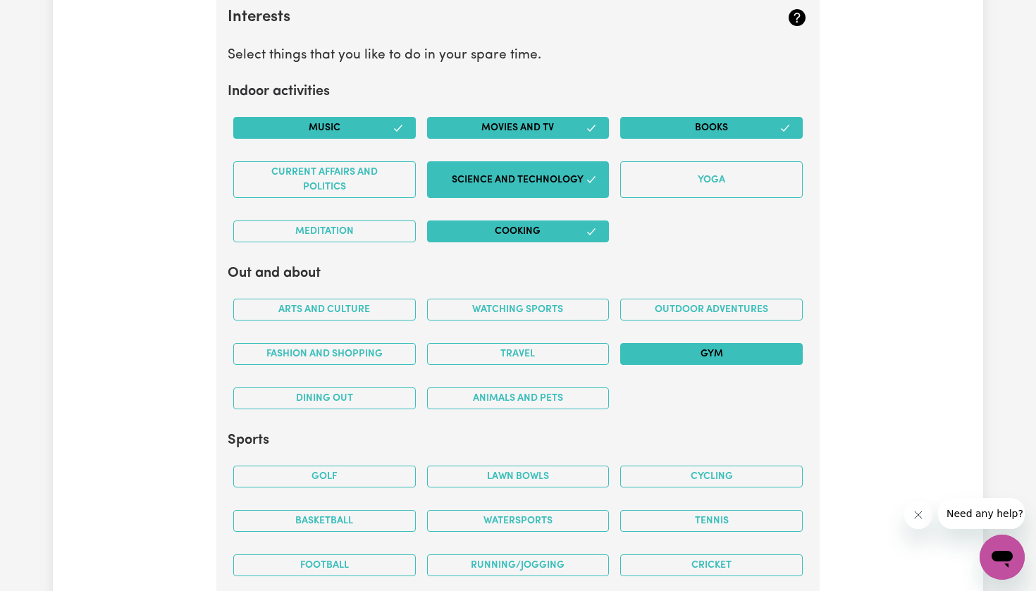
click at [660, 343] on button "Gym" at bounding box center [711, 354] width 182 height 22
click at [583, 290] on div "Watching sports" at bounding box center [518, 309] width 194 height 44
click at [583, 301] on button "Watching sports" at bounding box center [518, 310] width 182 height 22
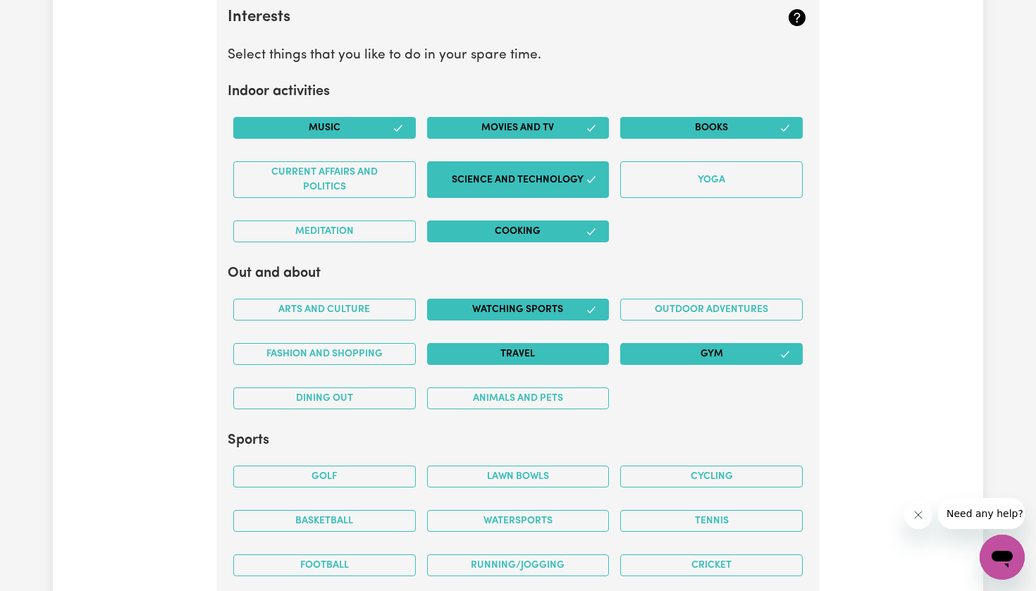
click at [585, 344] on button "Travel" at bounding box center [518, 354] width 182 height 22
click at [671, 302] on button "Outdoor adventures" at bounding box center [711, 310] width 182 height 22
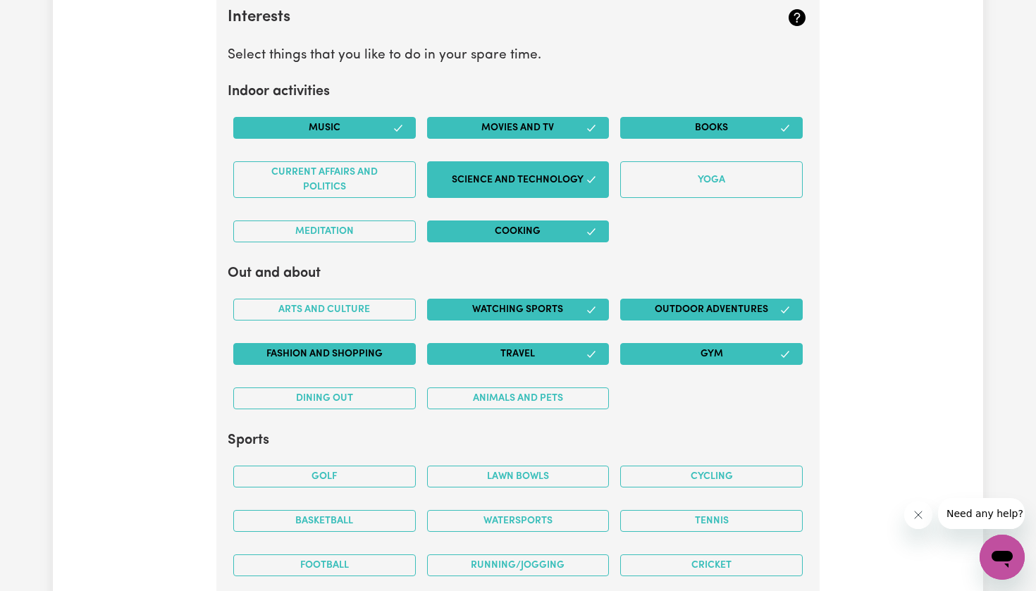
click at [357, 343] on button "Fashion and shopping" at bounding box center [324, 354] width 182 height 22
click at [352, 304] on button "Arts and Culture" at bounding box center [324, 310] width 182 height 22
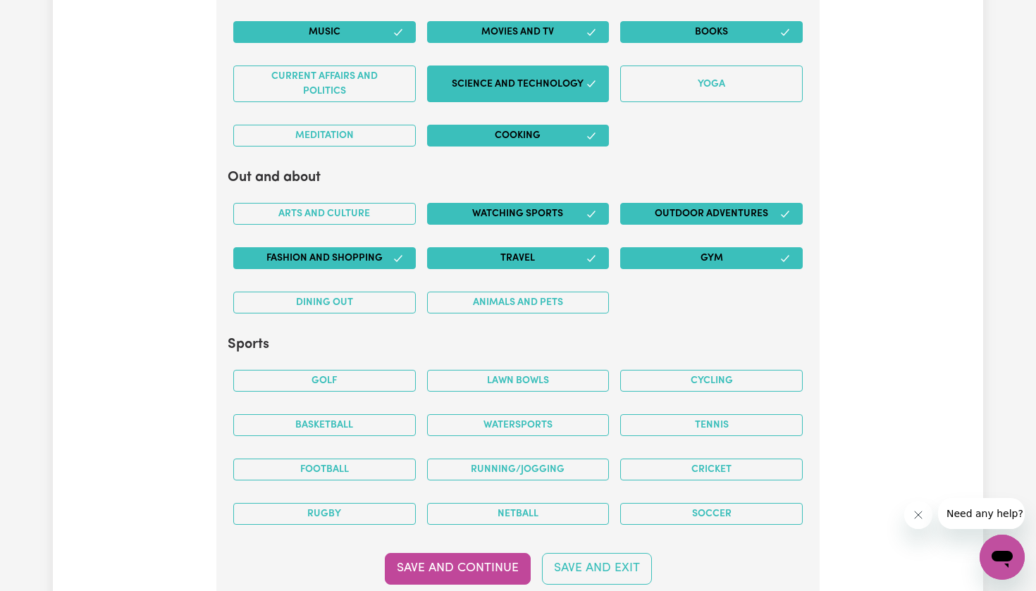
scroll to position [2666, 0]
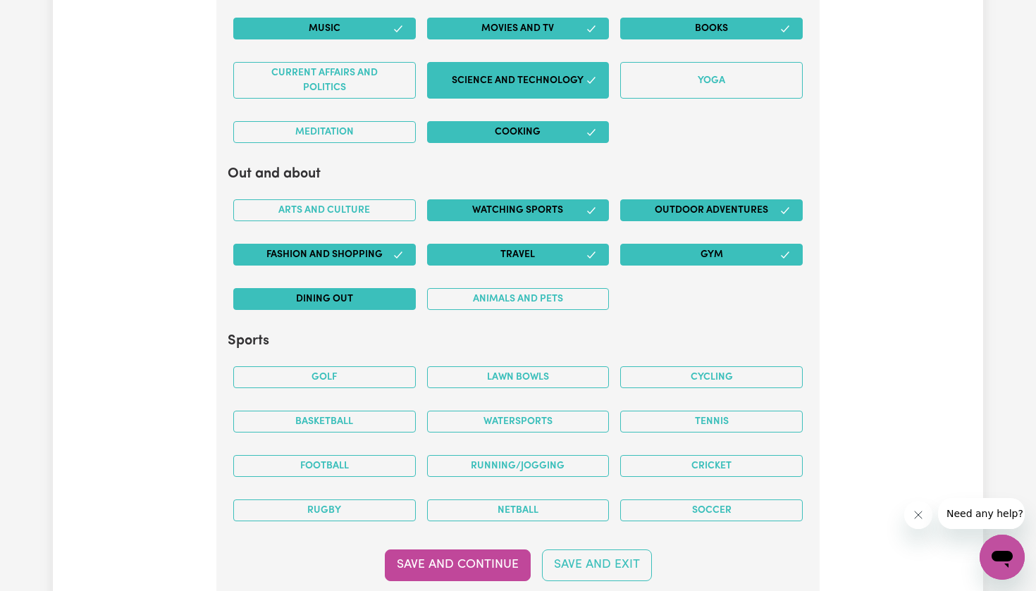
click at [375, 297] on button "Dining out" at bounding box center [324, 299] width 182 height 22
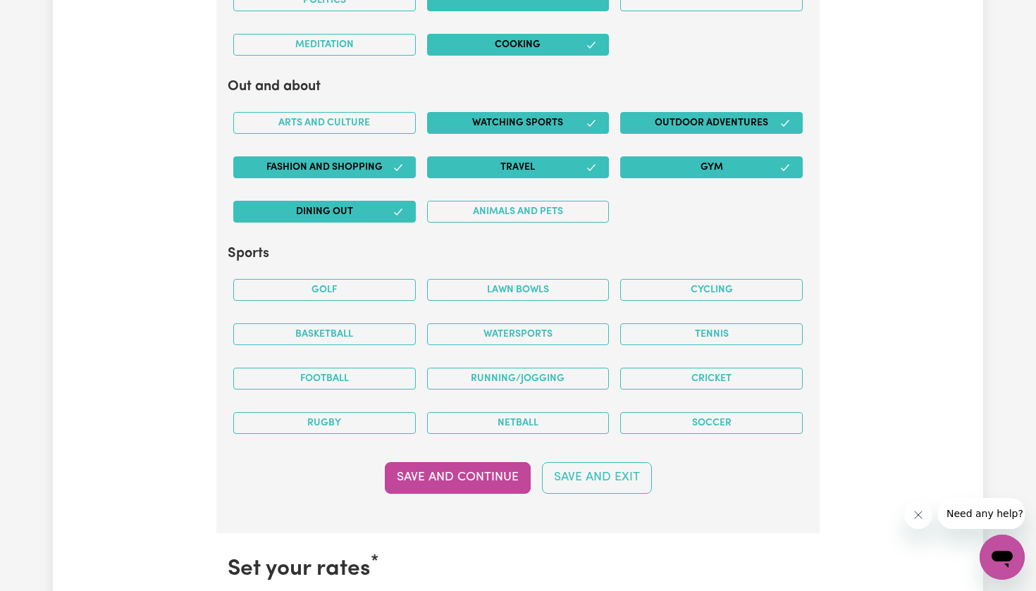
scroll to position [2754, 0]
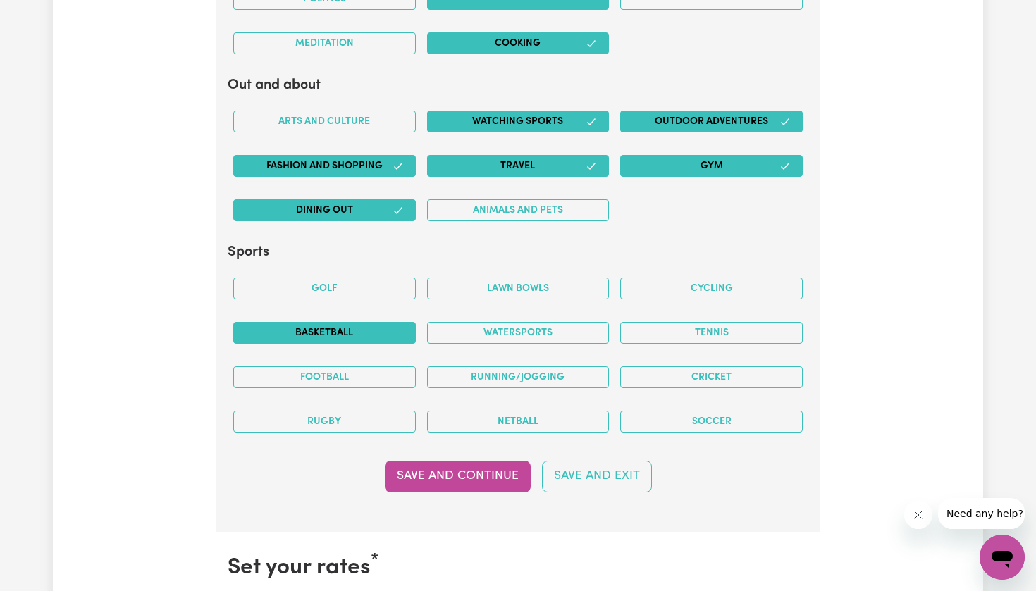
click at [387, 327] on button "Basketball" at bounding box center [324, 333] width 182 height 22
click at [652, 325] on button "Tennis" at bounding box center [711, 333] width 182 height 22
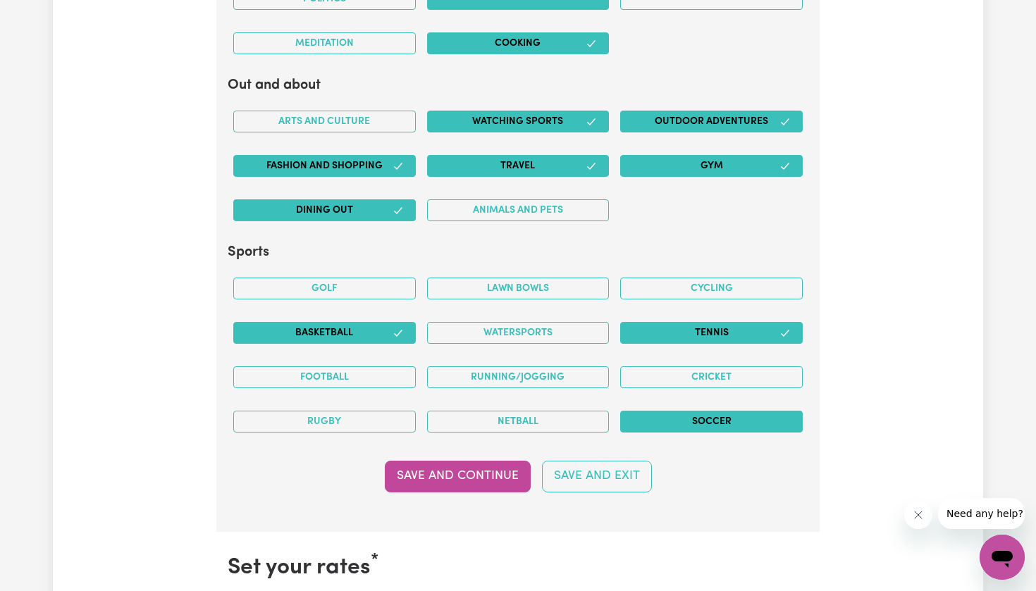
click at [671, 413] on button "Soccer" at bounding box center [711, 422] width 182 height 22
click at [383, 411] on button "Rugby" at bounding box center [324, 422] width 182 height 22
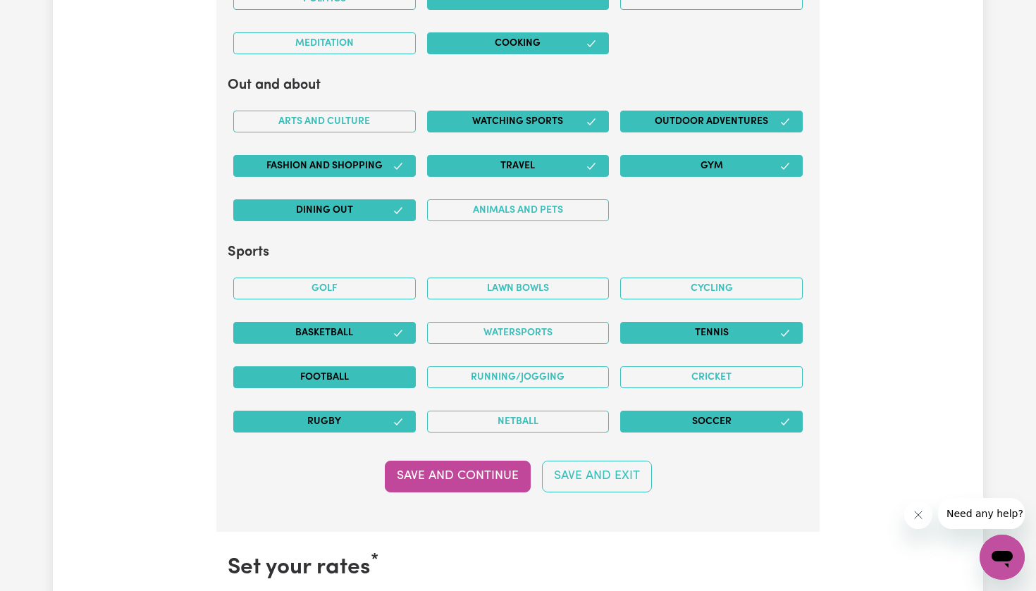
click at [385, 367] on button "Football" at bounding box center [324, 377] width 182 height 22
click at [454, 370] on button "Running/Jogging" at bounding box center [518, 377] width 182 height 22
click at [701, 294] on div "Cycling" at bounding box center [711, 288] width 194 height 44
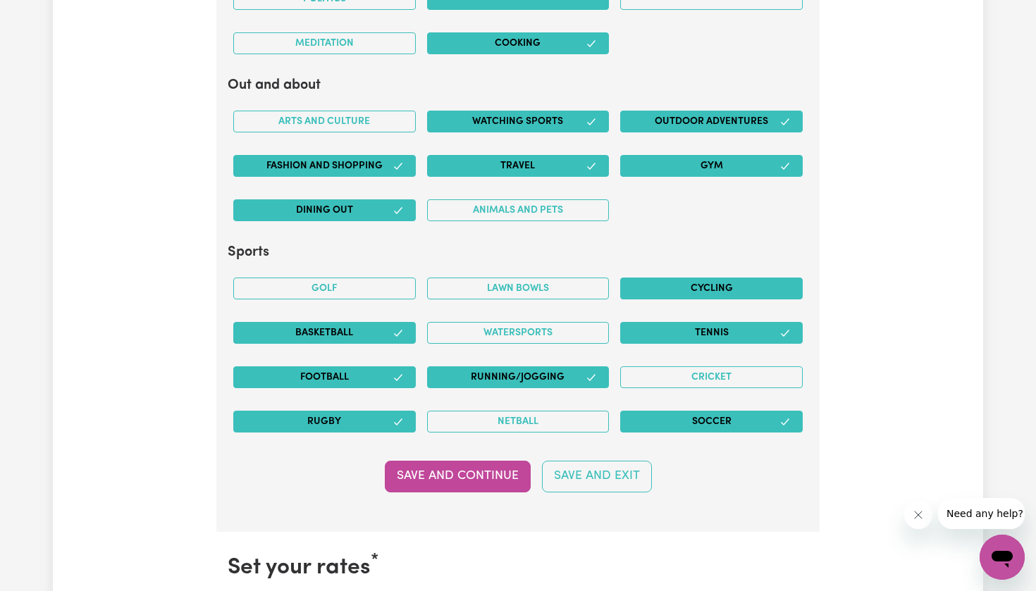
click at [701, 287] on button "Cycling" at bounding box center [711, 289] width 182 height 22
click at [494, 471] on button "Save and Continue" at bounding box center [458, 476] width 146 height 31
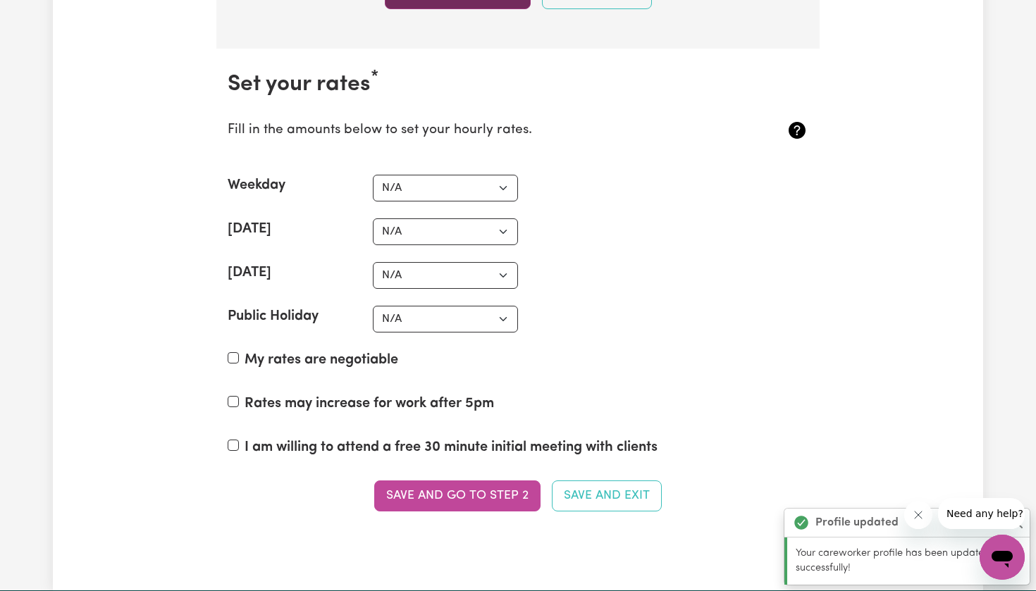
scroll to position [3278, 0]
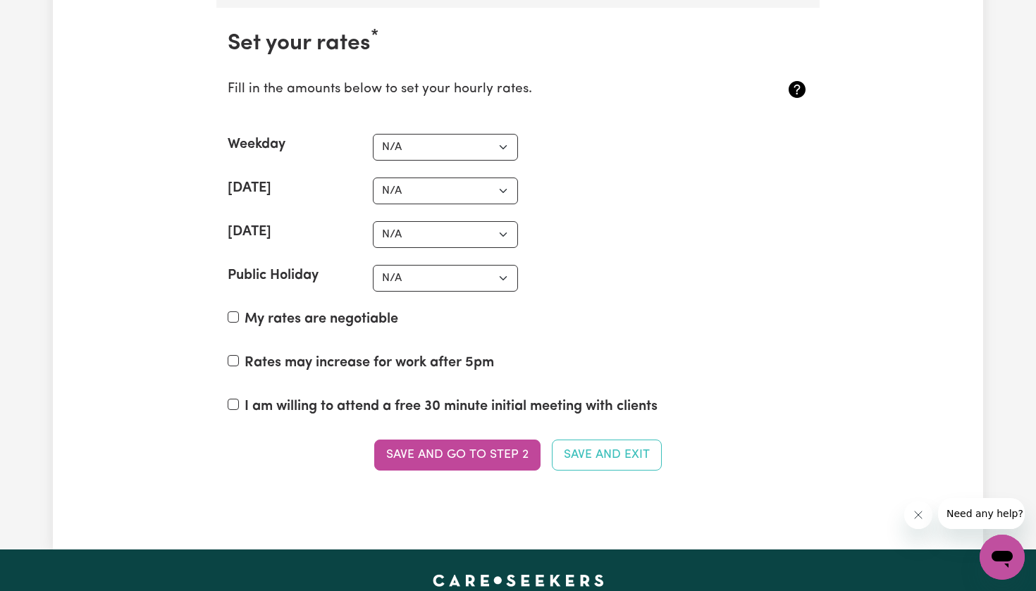
click at [347, 309] on label "My rates are negotiable" at bounding box center [321, 319] width 154 height 21
click at [239, 311] on input "My rates are negotiable" at bounding box center [233, 316] width 11 height 11
checkbox input "true"
click at [387, 353] on label "Rates may increase for work after 5pm" at bounding box center [368, 362] width 249 height 21
click at [239, 355] on input "Rates may increase for work after 5pm" at bounding box center [233, 360] width 11 height 11
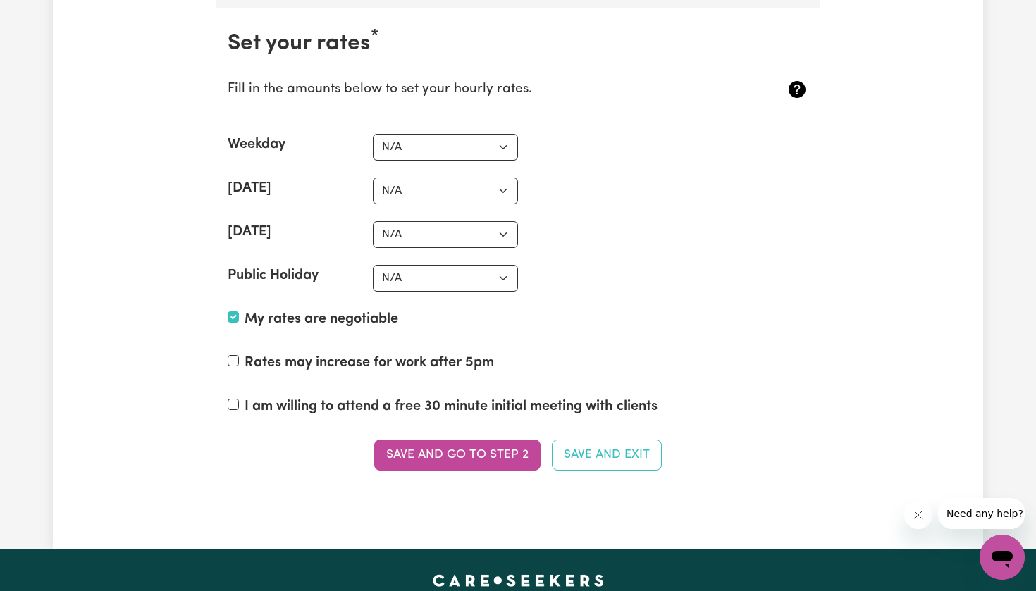
checkbox input "true"
click at [404, 396] on label "I am willing to attend a free 30 minute initial meeting with clients" at bounding box center [450, 406] width 413 height 21
click at [239, 399] on input "I am willing to attend a free 30 minute initial meeting with clients" at bounding box center [233, 404] width 11 height 11
checkbox input "true"
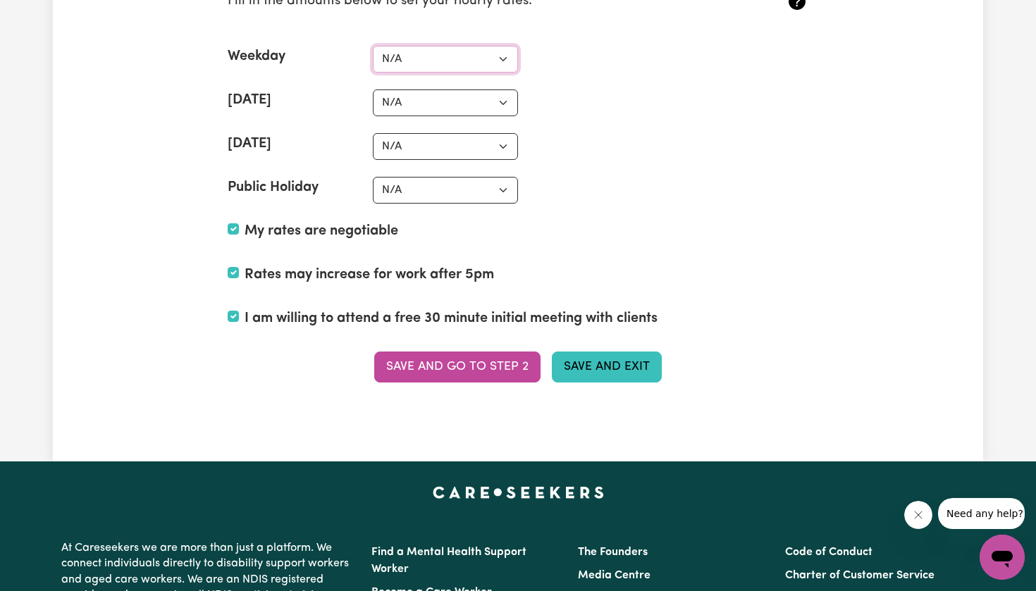
scroll to position [3347, 0]
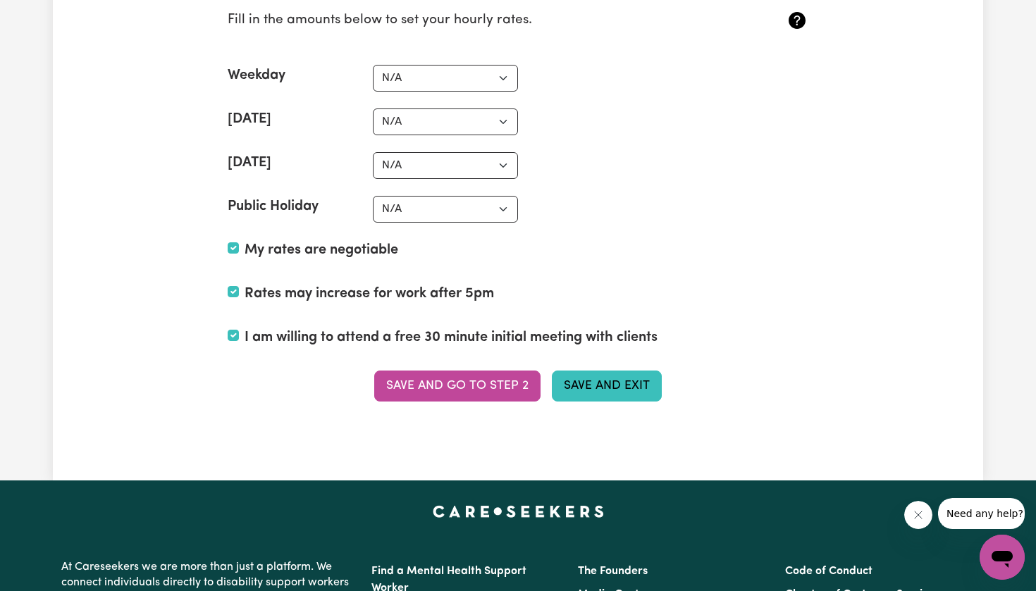
click at [612, 376] on button "Save and Exit" at bounding box center [607, 386] width 110 height 31
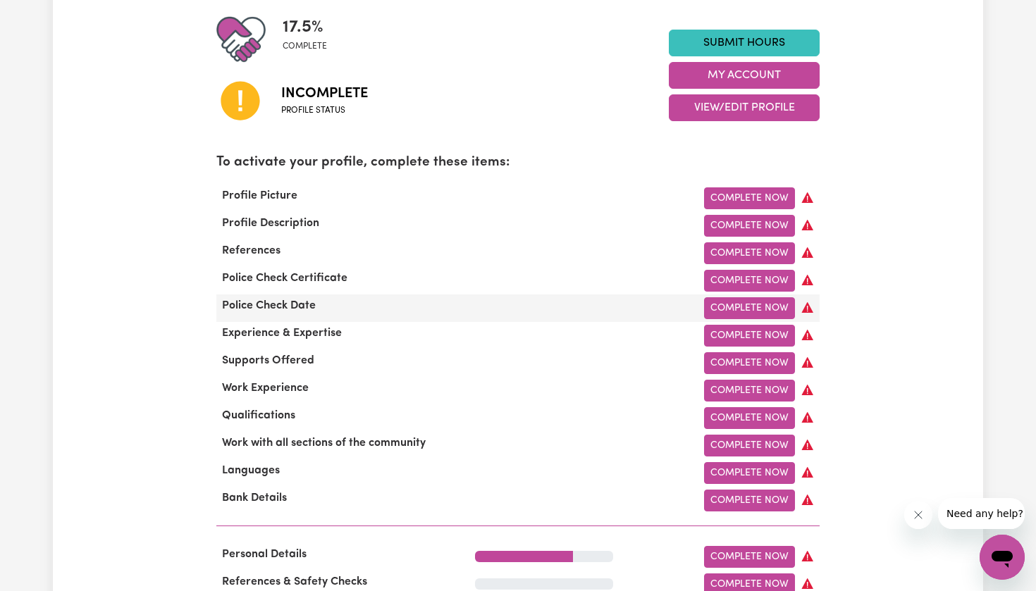
scroll to position [344, 0]
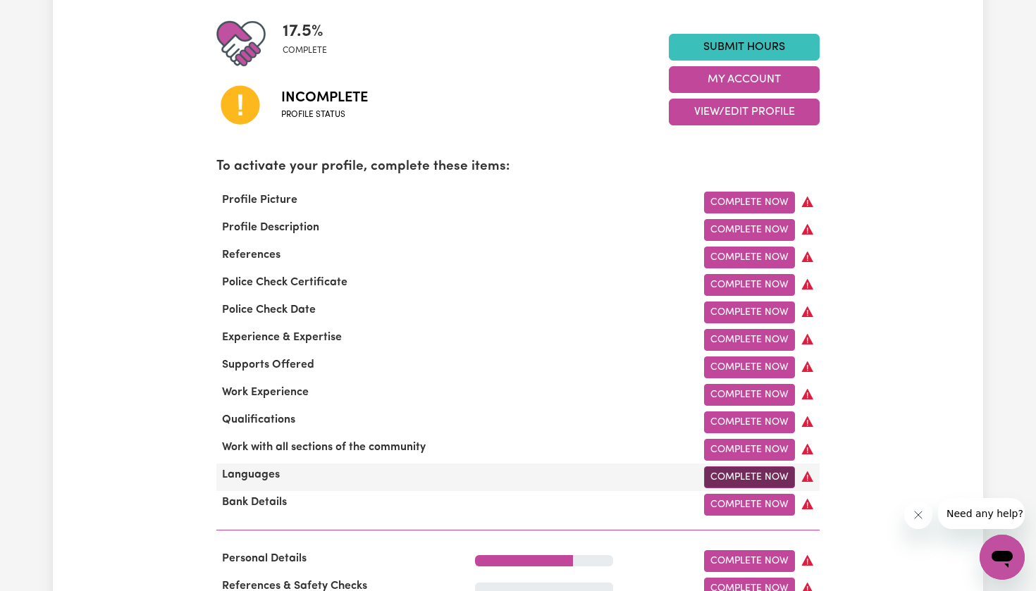
click at [738, 477] on link "Complete Now" at bounding box center [749, 477] width 91 height 22
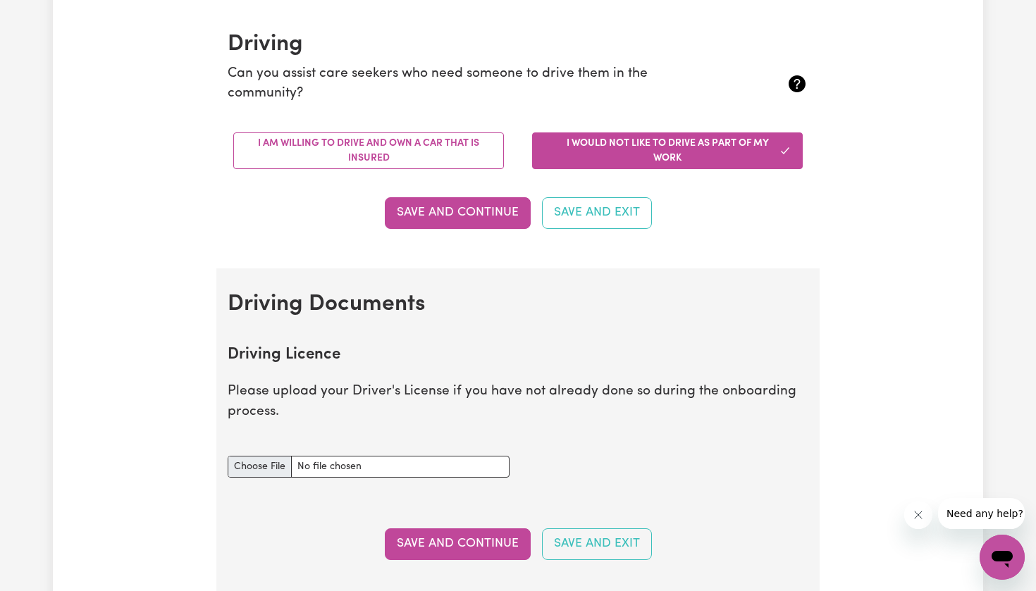
scroll to position [321, 0]
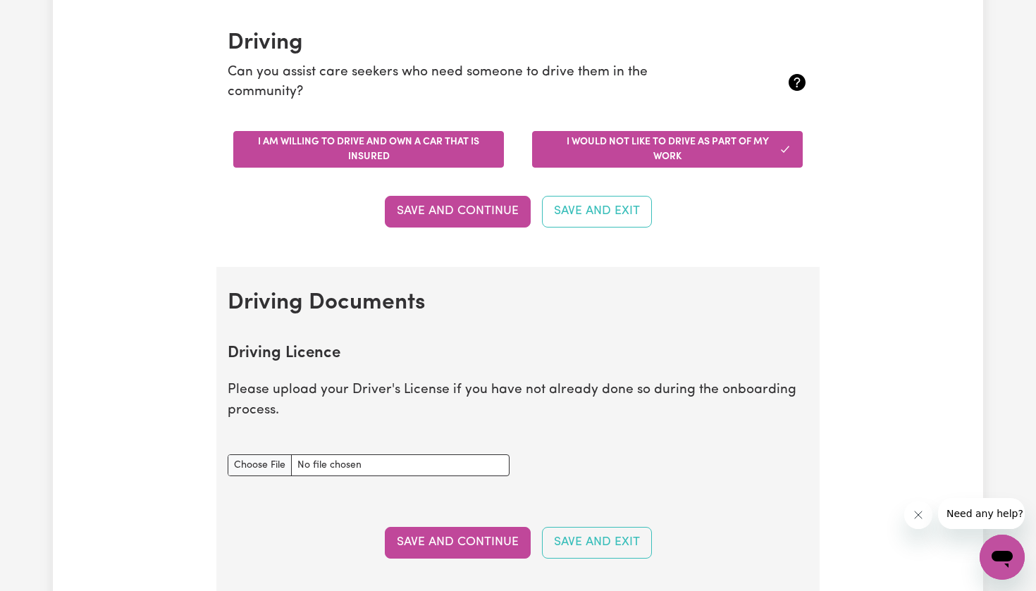
click at [468, 135] on button "I am willing to drive and own a car that is insured" at bounding box center [368, 149] width 271 height 37
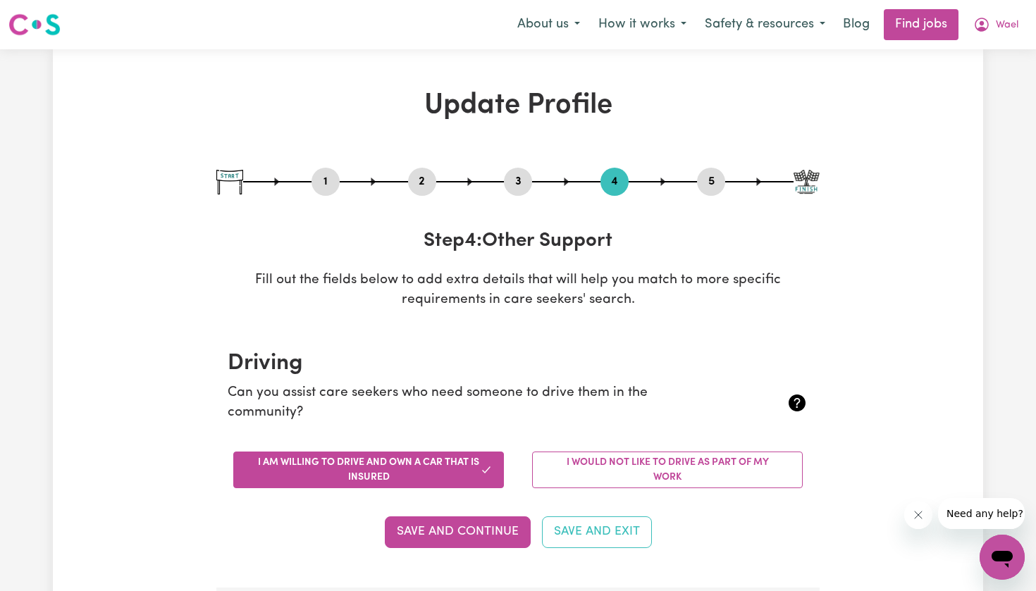
scroll to position [0, 0]
click at [575, 537] on button "Save and Exit" at bounding box center [597, 531] width 110 height 31
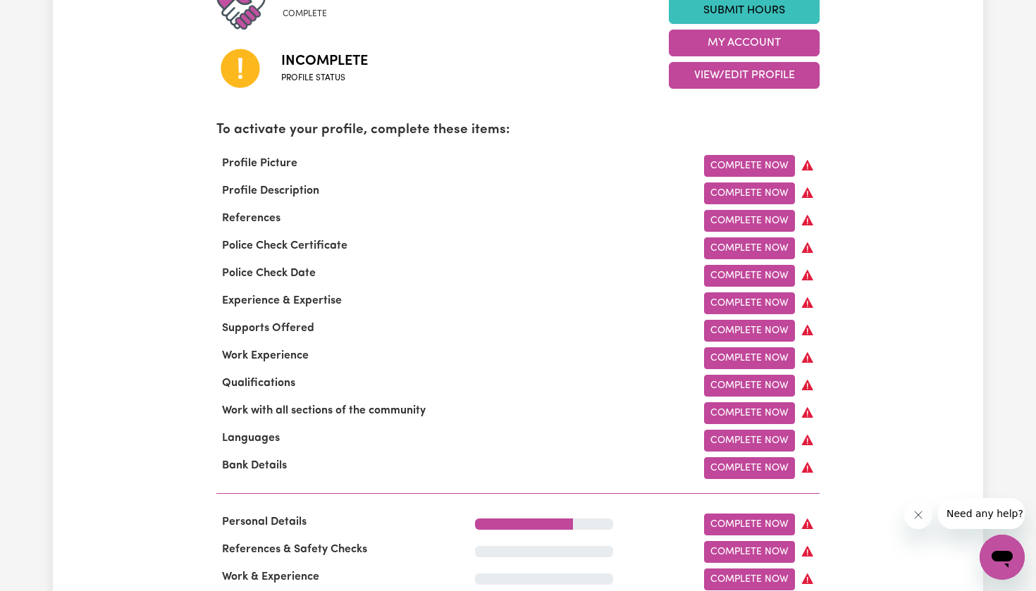
scroll to position [373, 0]
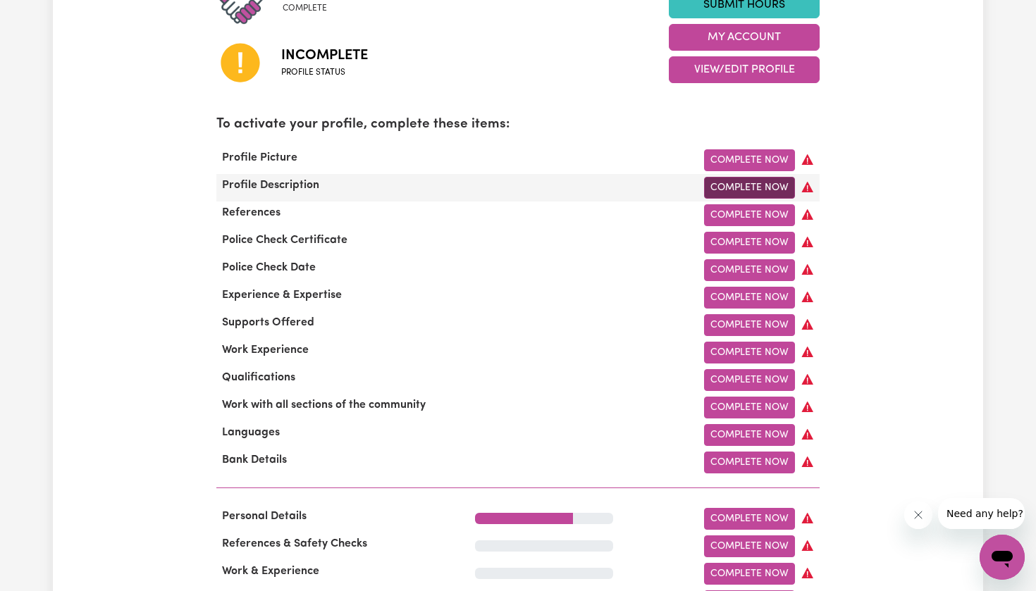
click at [748, 183] on link "Complete Now" at bounding box center [749, 188] width 91 height 22
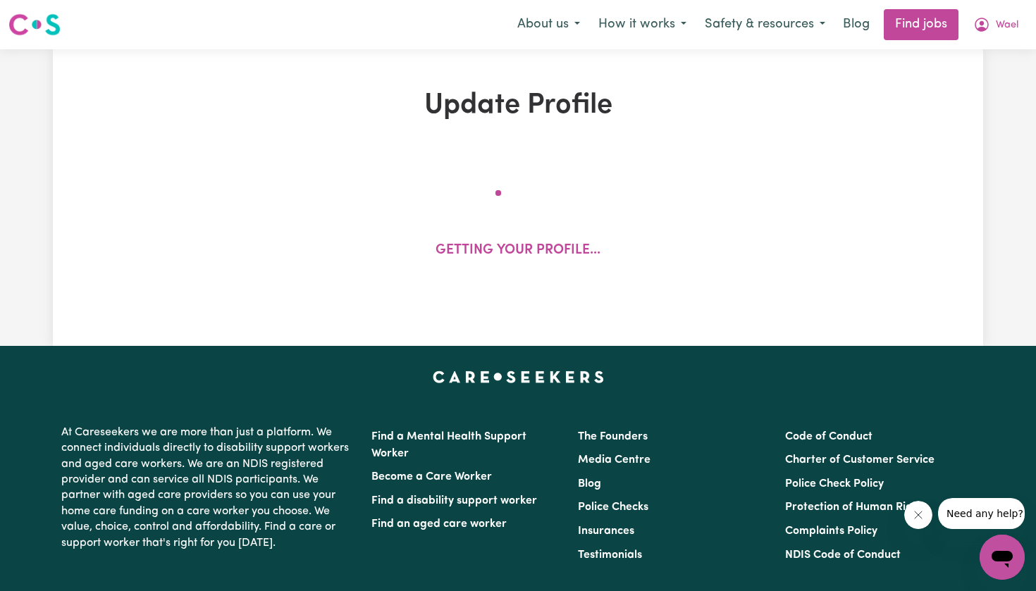
select select "[DEMOGRAPHIC_DATA]"
select select "[DEMOGRAPHIC_DATA] Citizen"
select select "Studying a healthcare related degree or qualification"
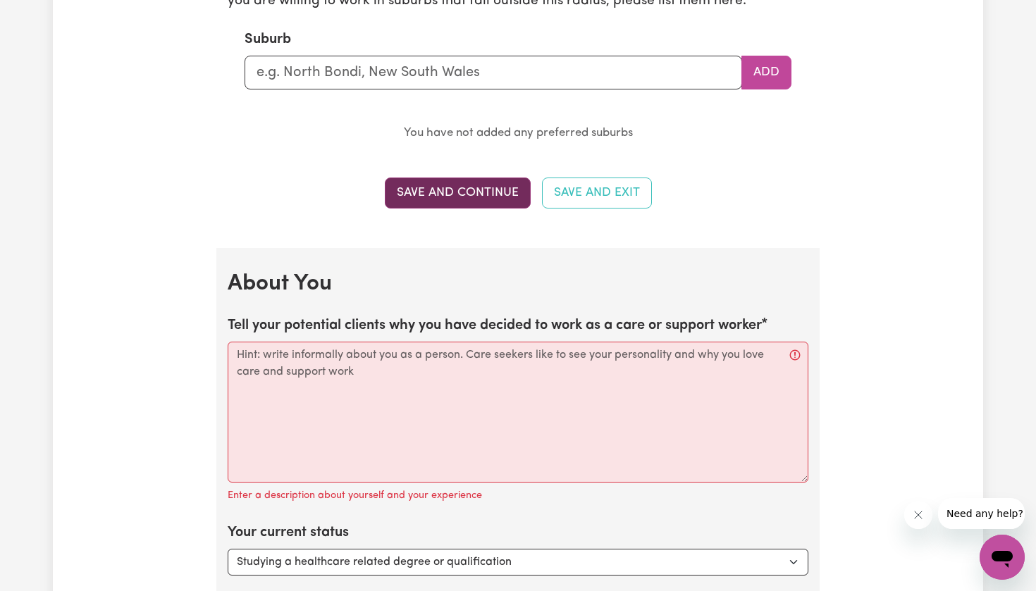
scroll to position [1674, 0]
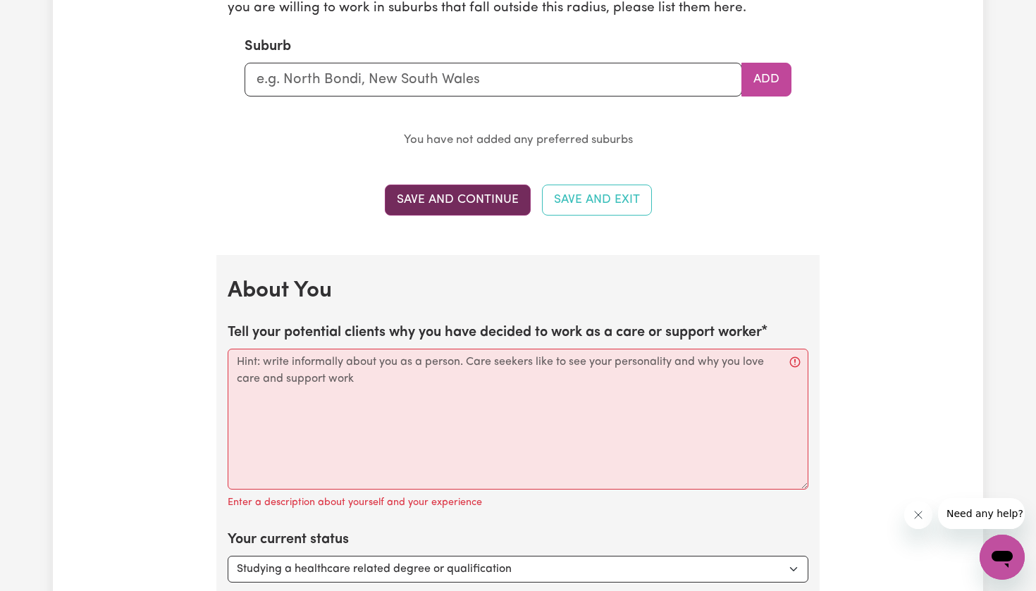
click at [459, 194] on button "Save and Continue" at bounding box center [458, 200] width 146 height 31
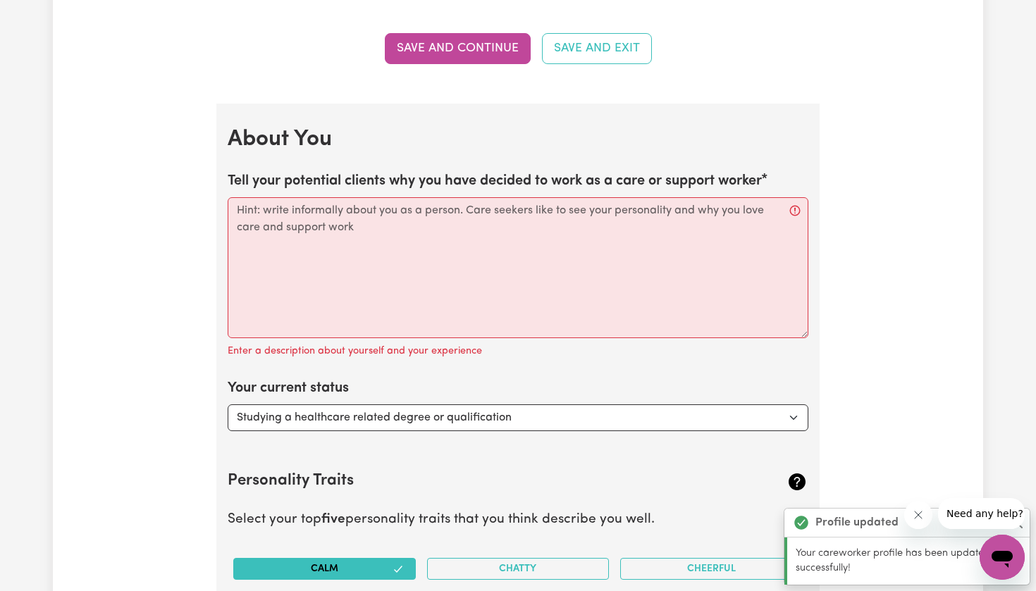
scroll to position [1827, 0]
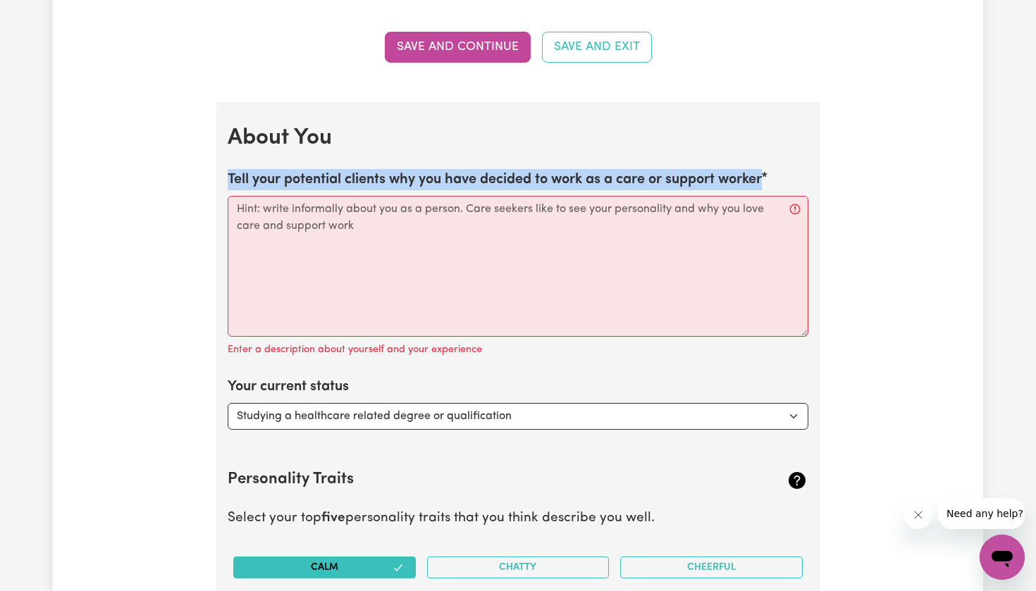
drag, startPoint x: 229, startPoint y: 170, endPoint x: 779, endPoint y: 182, distance: 550.3
click at [779, 182] on div "Tell your potential clients why you have decided to work as a care or support w…" at bounding box center [518, 264] width 580 height 190
copy label "Tell your potential clients why you have decided to work as a care or support w…"
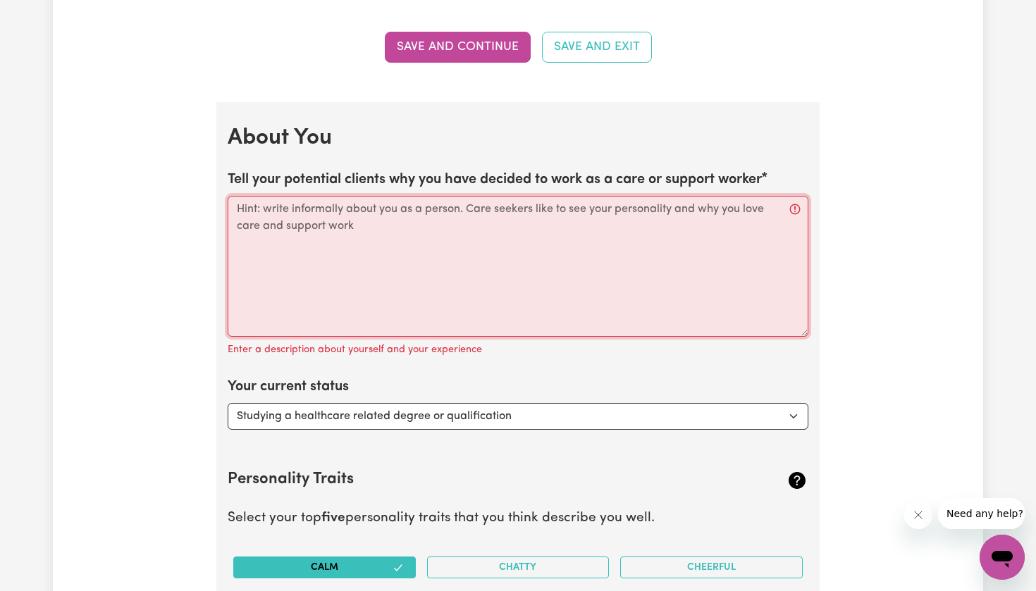
click at [409, 201] on textarea "Tell your potential clients why you have decided to work as a care or support w…" at bounding box center [518, 266] width 580 height 141
paste textarea "I decided to work as a support worker because I enjoy bringing positive energy …"
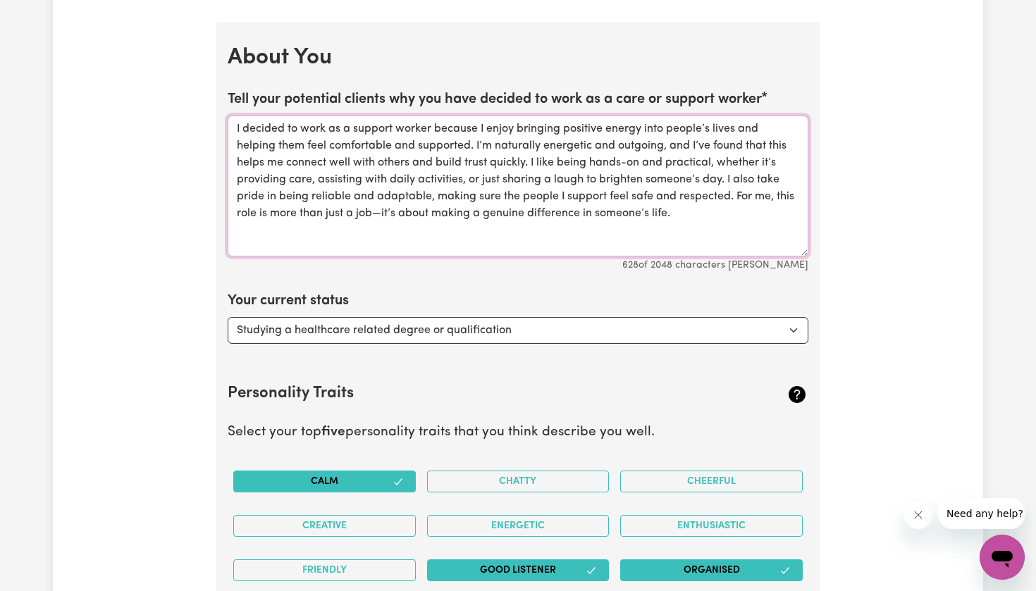
scroll to position [1921, 0]
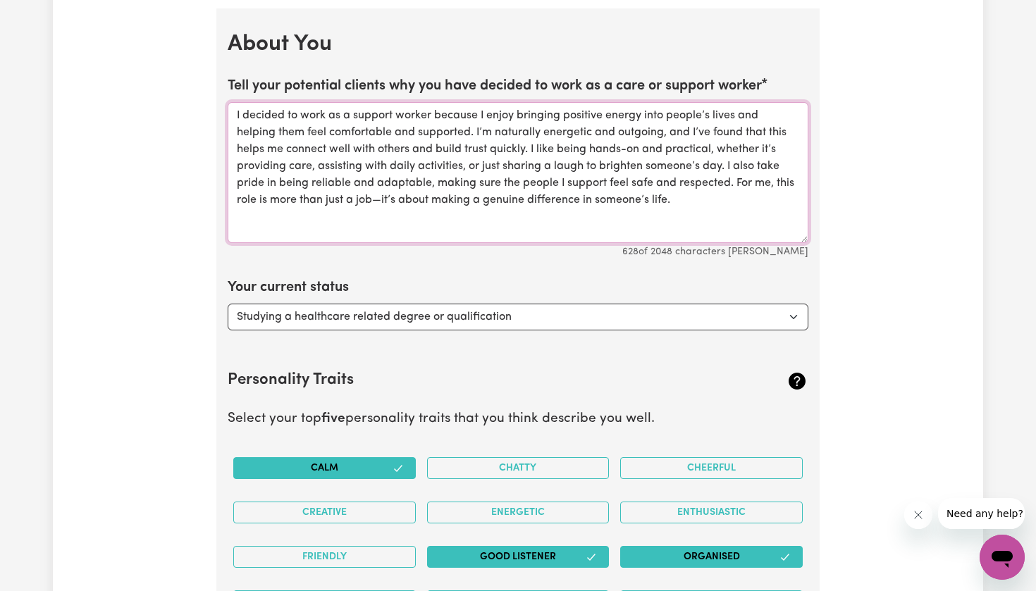
type textarea "I decided to work as a support worker because I enjoy bringing positive energy …"
click at [414, 296] on div "Your current status Select... Studying a healthcare related degree or qualifica…" at bounding box center [518, 304] width 580 height 54
select select "Looking for extra work to fill my week and/or weekends"
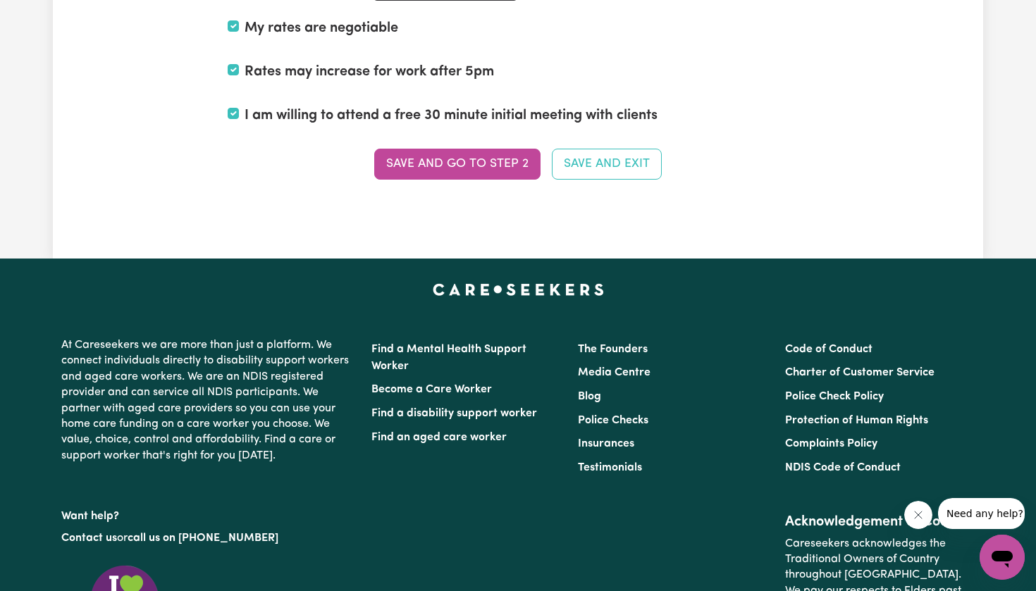
scroll to position [3564, 0]
click at [416, 149] on button "Save and go to Step 2" at bounding box center [457, 164] width 166 height 31
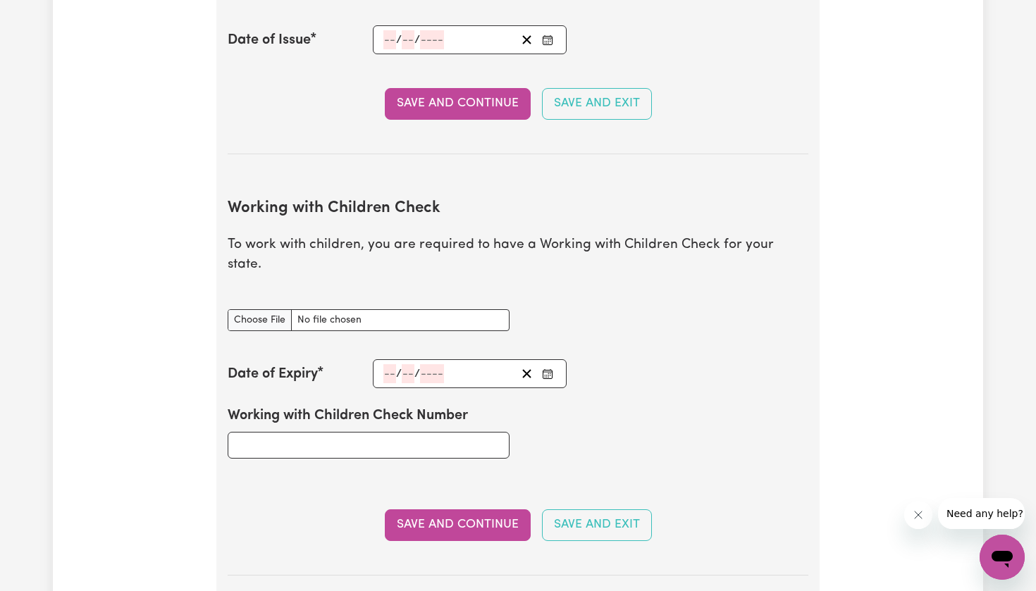
scroll to position [1144, 0]
